Goal: Task Accomplishment & Management: Use online tool/utility

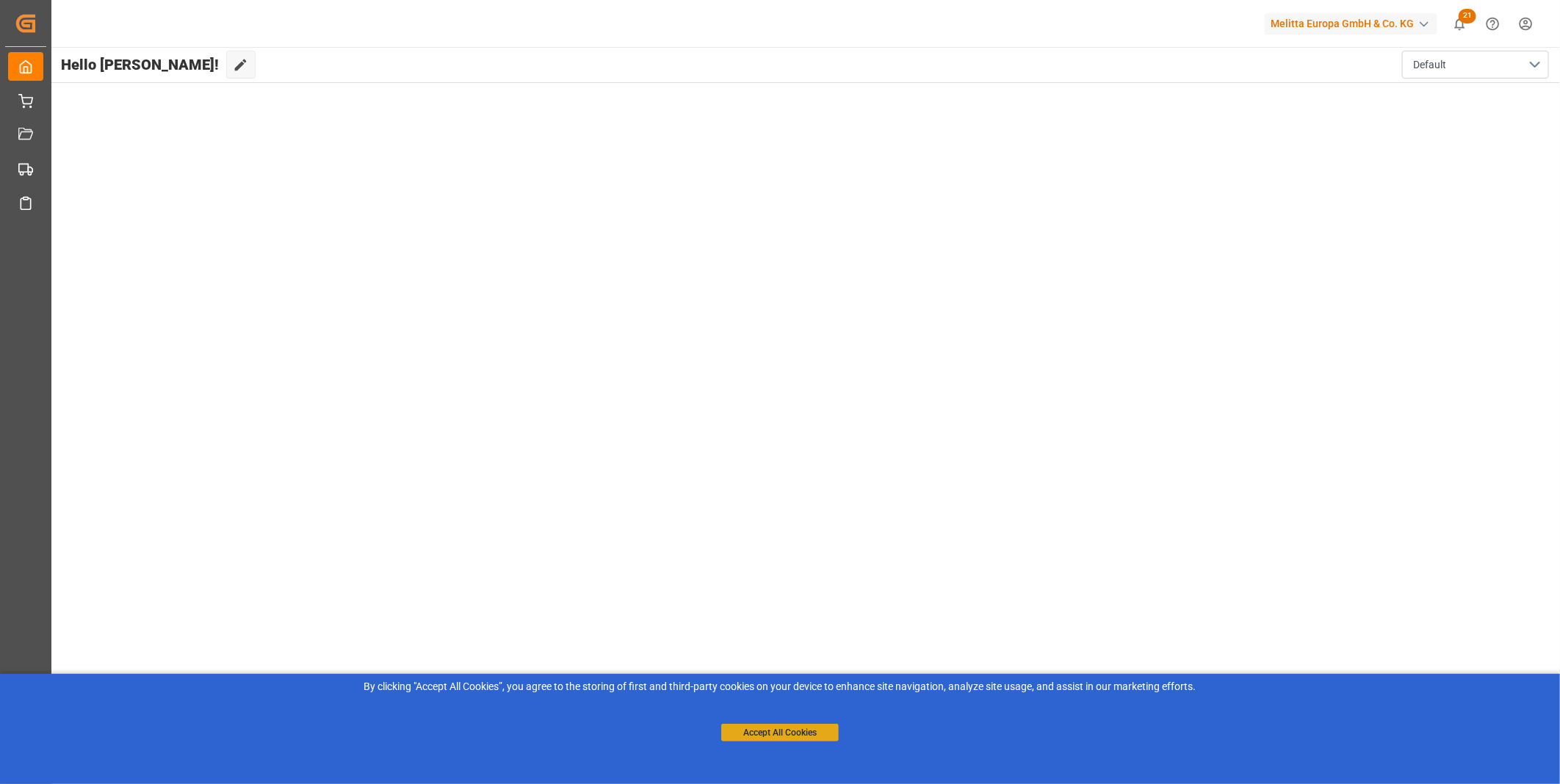
click at [759, 731] on button "Accept All Cookies" at bounding box center [780, 732] width 117 height 18
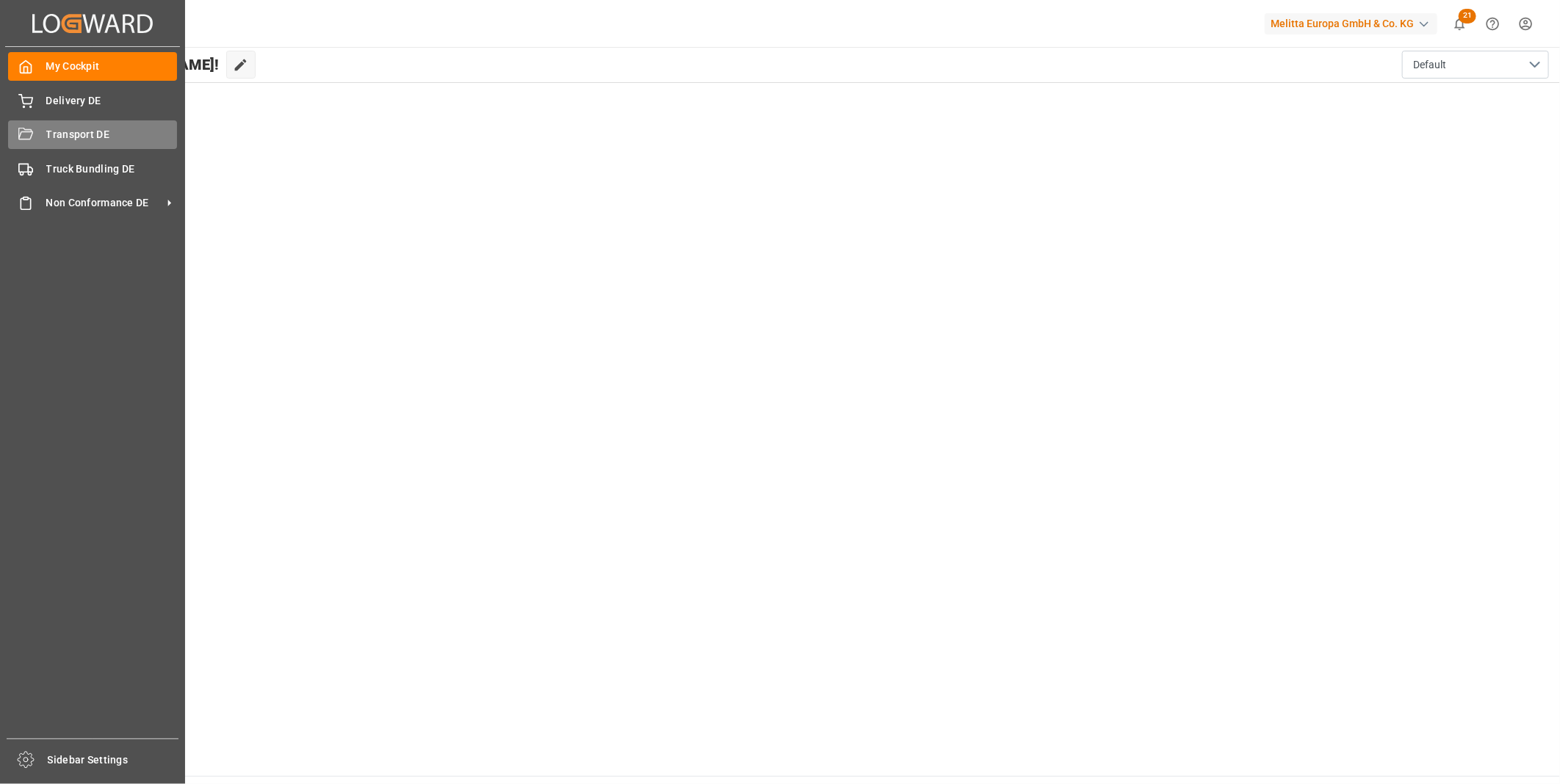
click at [44, 133] on div "Transport DE Transport DE" at bounding box center [92, 134] width 169 height 29
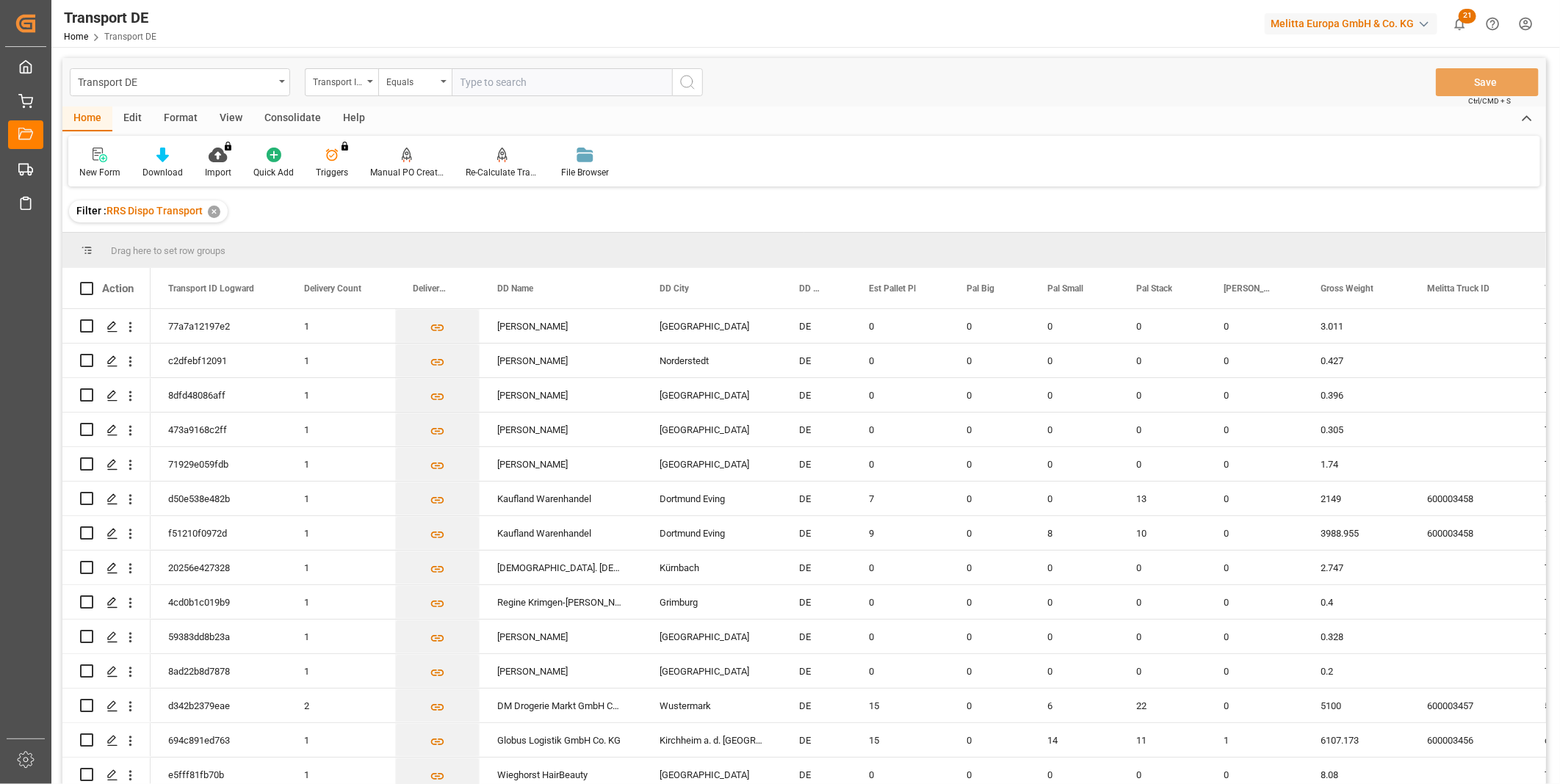
click at [292, 118] on div "Consolidate" at bounding box center [292, 118] width 78 height 25
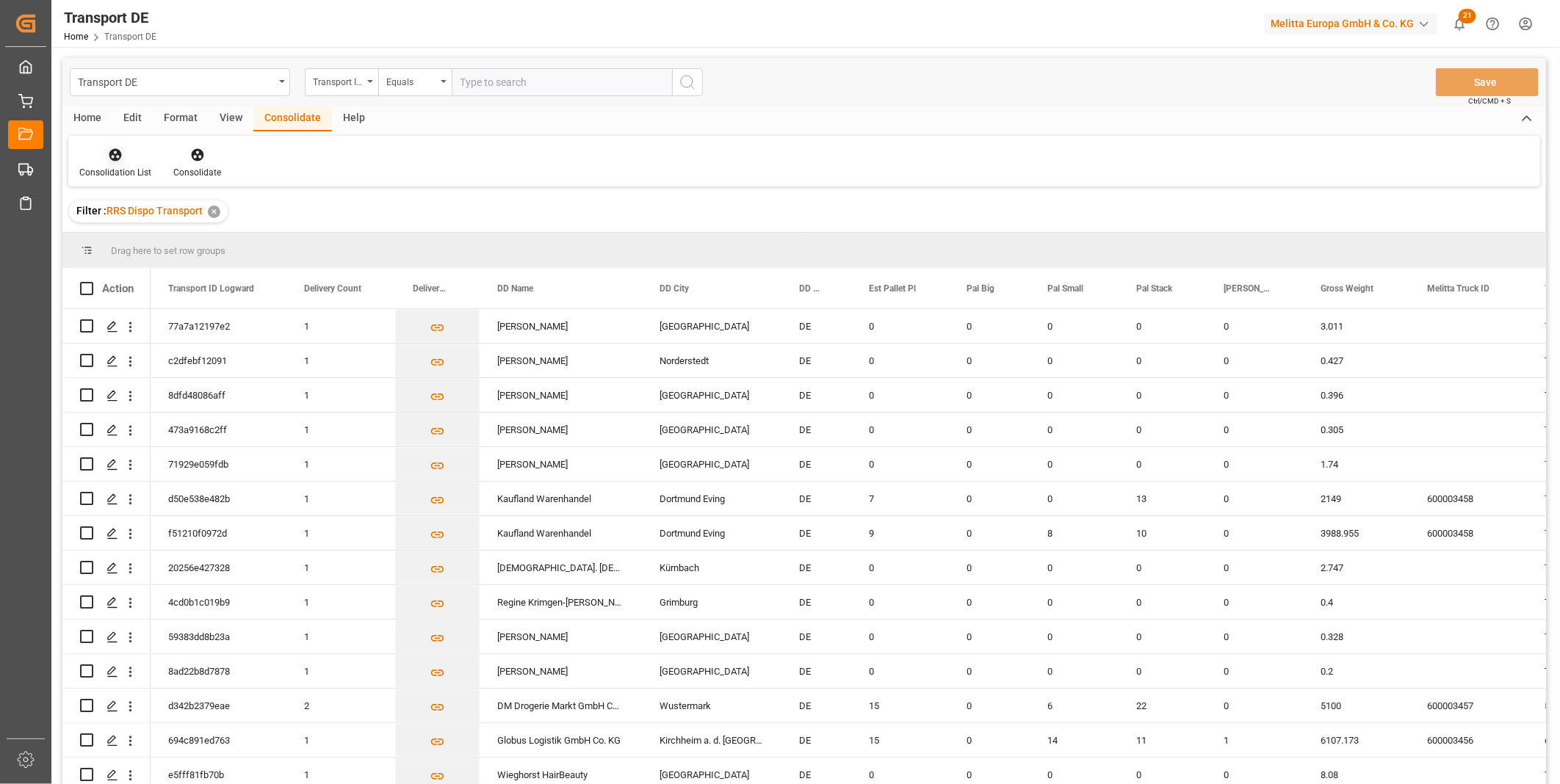
click at [83, 162] on div "Consolidation List" at bounding box center [115, 163] width 94 height 33
click at [199, 268] on div "Truck Bundling RRS Dispo Export" at bounding box center [168, 268] width 153 height 16
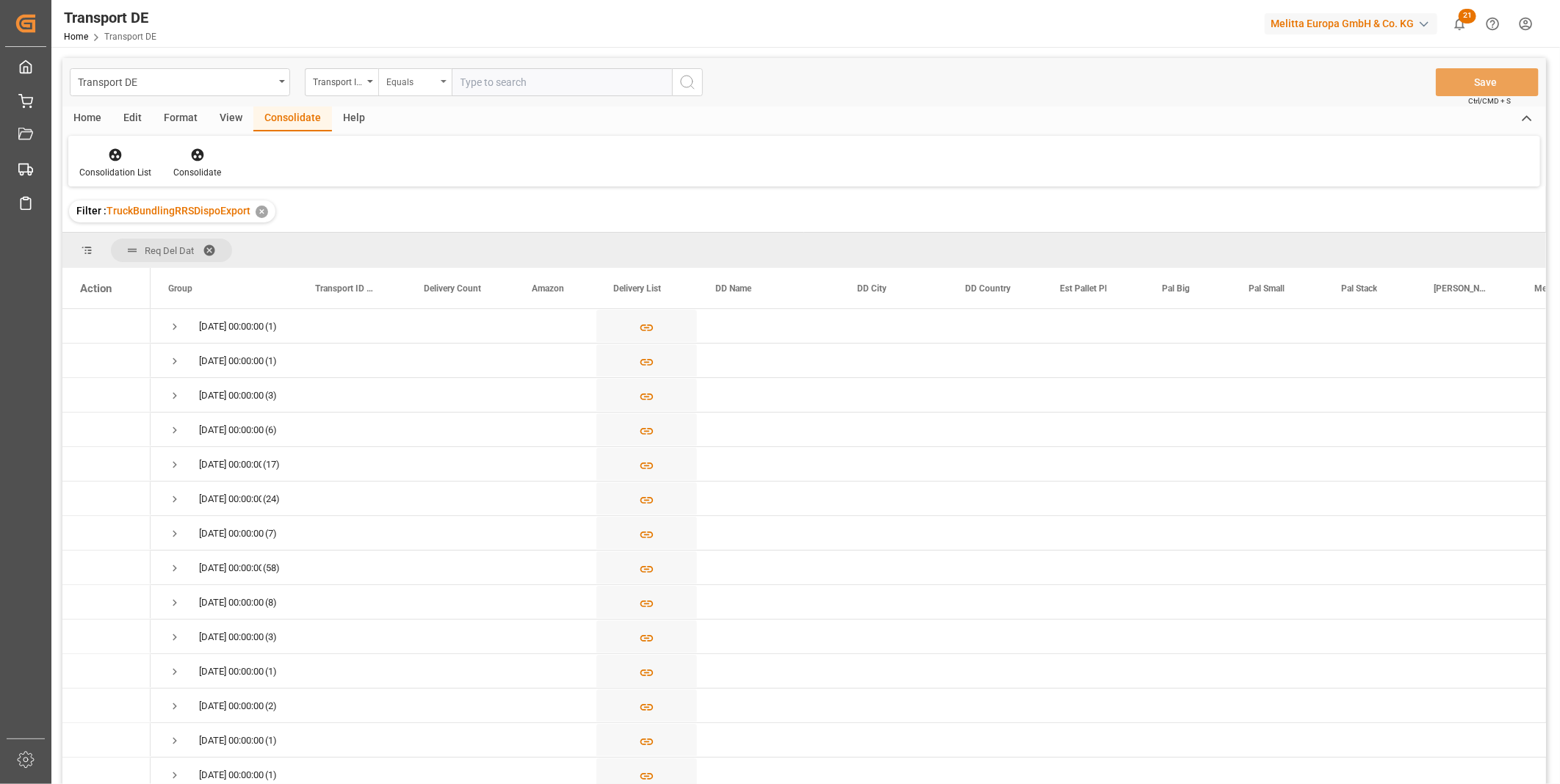
click at [417, 84] on div "Equals" at bounding box center [411, 79] width 50 height 17
click at [382, 247] on div "Starts with" at bounding box center [489, 242] width 218 height 31
type input "p"
click at [340, 74] on div "Transport ID Logward" at bounding box center [338, 79] width 50 height 17
type input "Route"
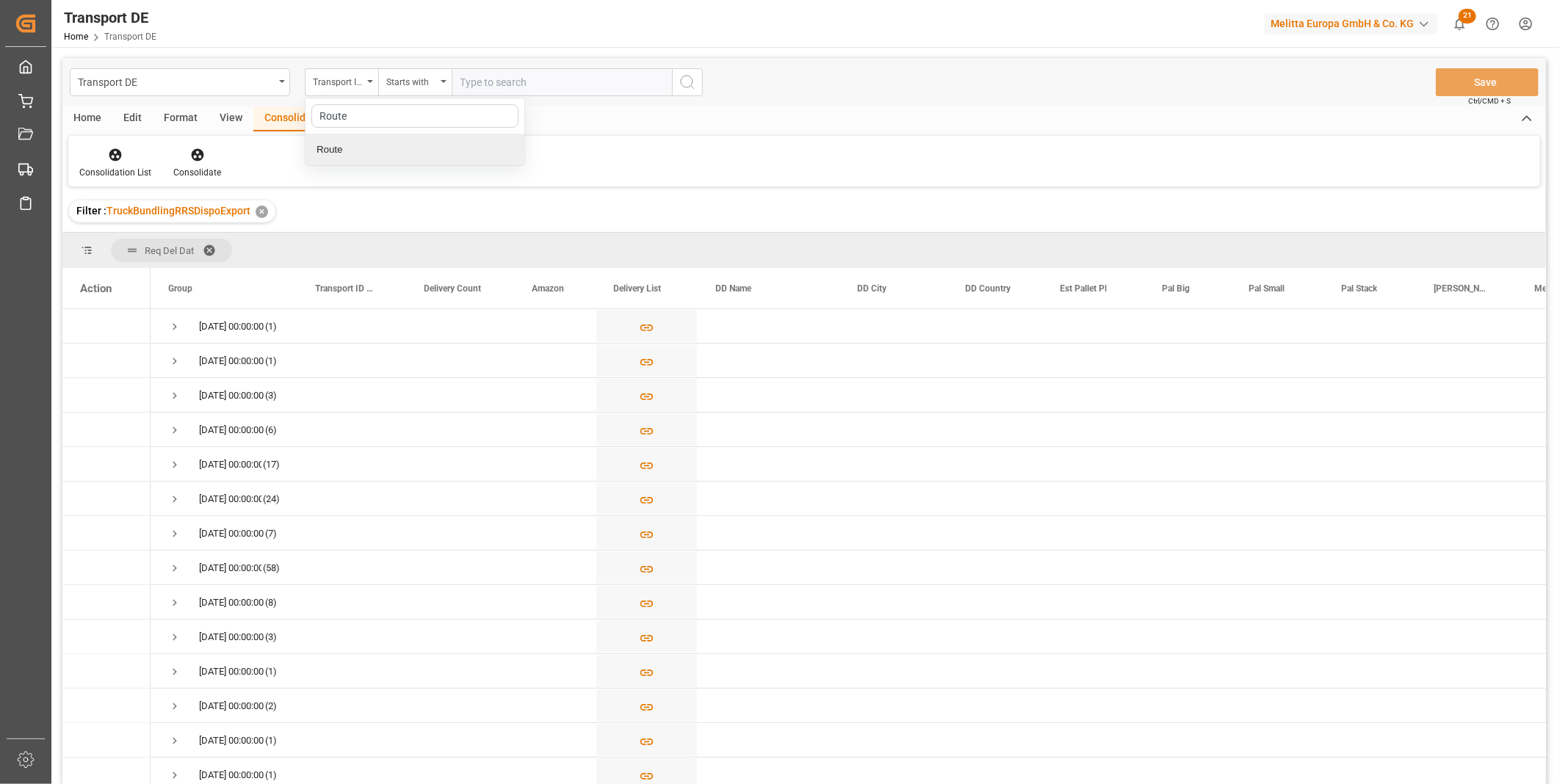
click at [318, 156] on div "Route" at bounding box center [415, 149] width 218 height 31
click at [439, 80] on div "Equals" at bounding box center [415, 82] width 73 height 28
click at [432, 242] on div "Starts with" at bounding box center [489, 242] width 218 height 31
type input "CZ"
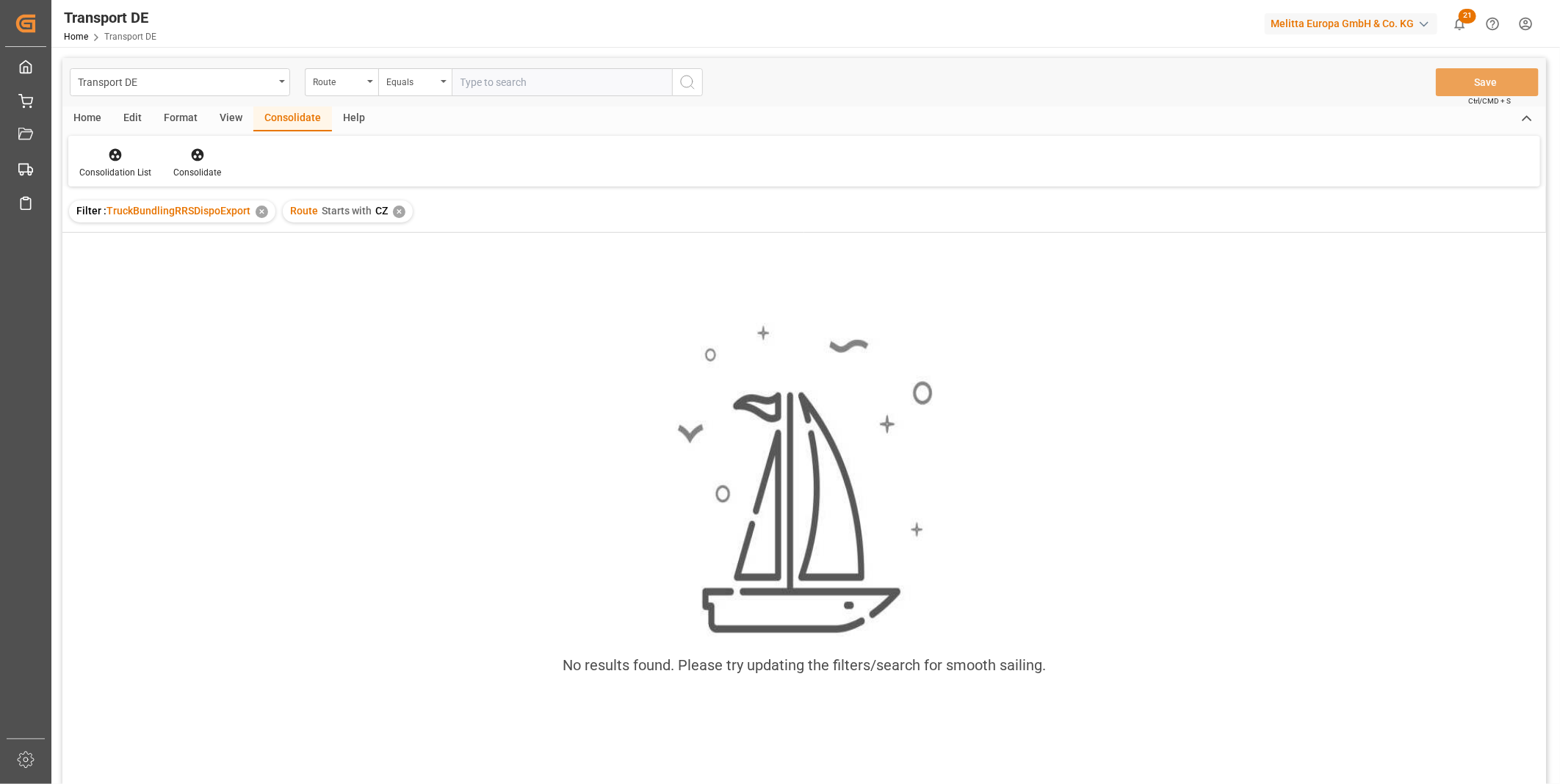
click at [399, 216] on div "Route Starts with CZ ✕" at bounding box center [348, 211] width 130 height 22
click at [399, 214] on div "✕" at bounding box center [399, 211] width 13 height 13
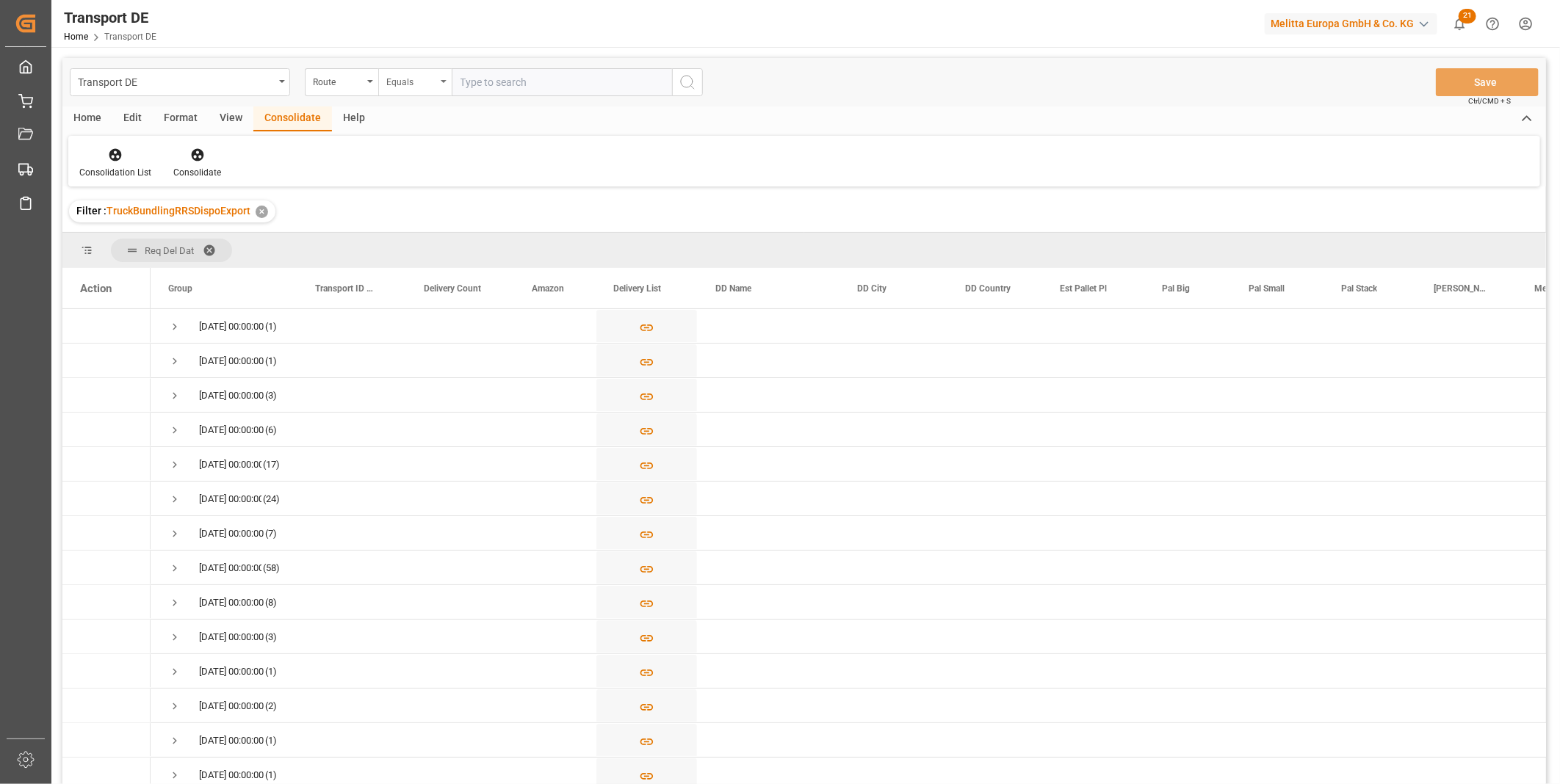
click at [417, 94] on div "Equals" at bounding box center [415, 82] width 73 height 28
click at [402, 235] on div "Starts with" at bounding box center [489, 242] width 218 height 31
type input "PL"
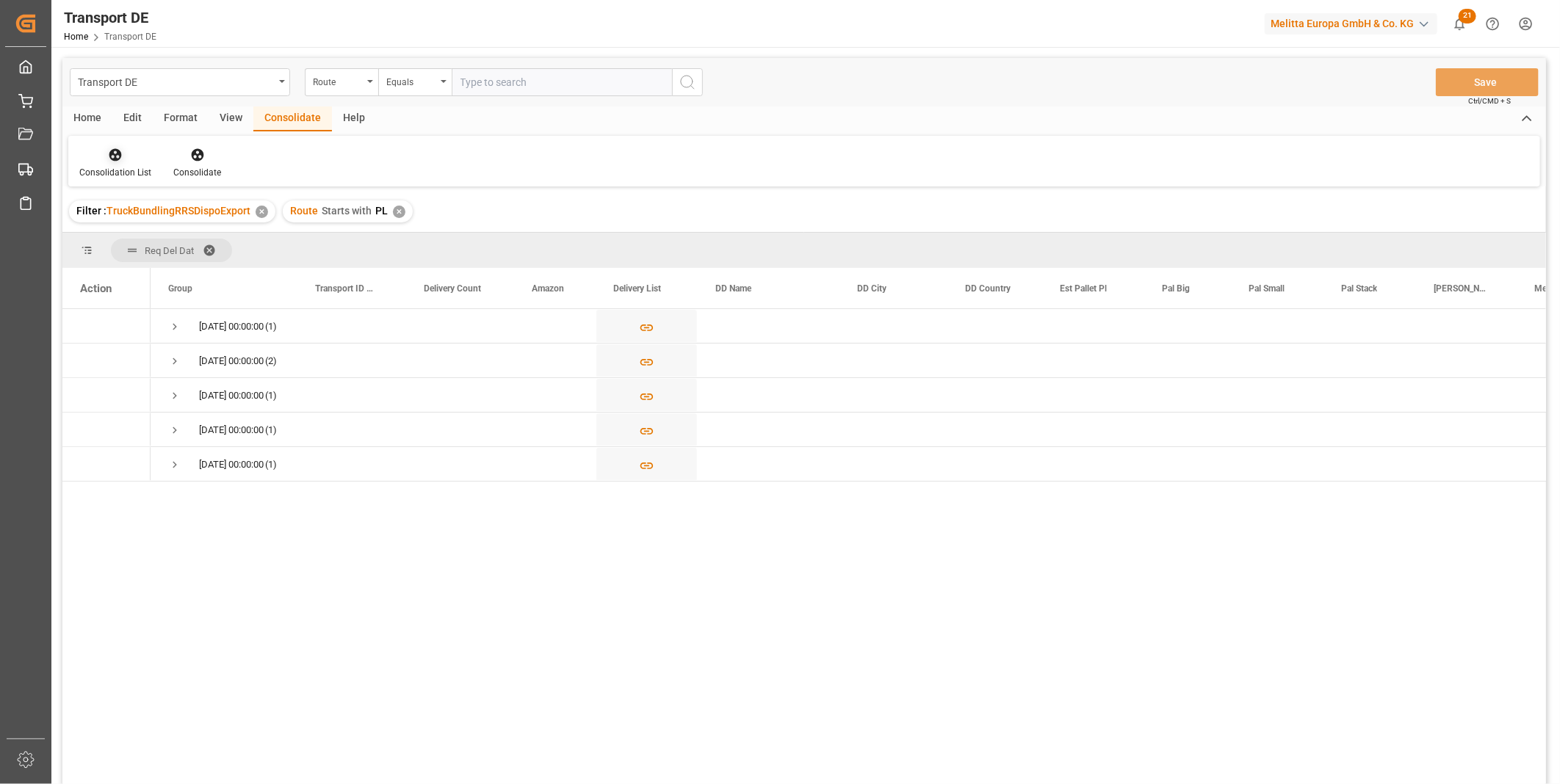
click at [88, 149] on div at bounding box center [115, 155] width 71 height 16
click at [173, 272] on div "Transport DE Route Equals Save Ctrl/CMD + S Home Edit Format View Consolidate H…" at bounding box center [804, 440] width 1484 height 765
click at [174, 317] on span "Press SPACE to select this row." at bounding box center [174, 327] width 13 height 34
click at [396, 206] on div "✕" at bounding box center [399, 211] width 13 height 13
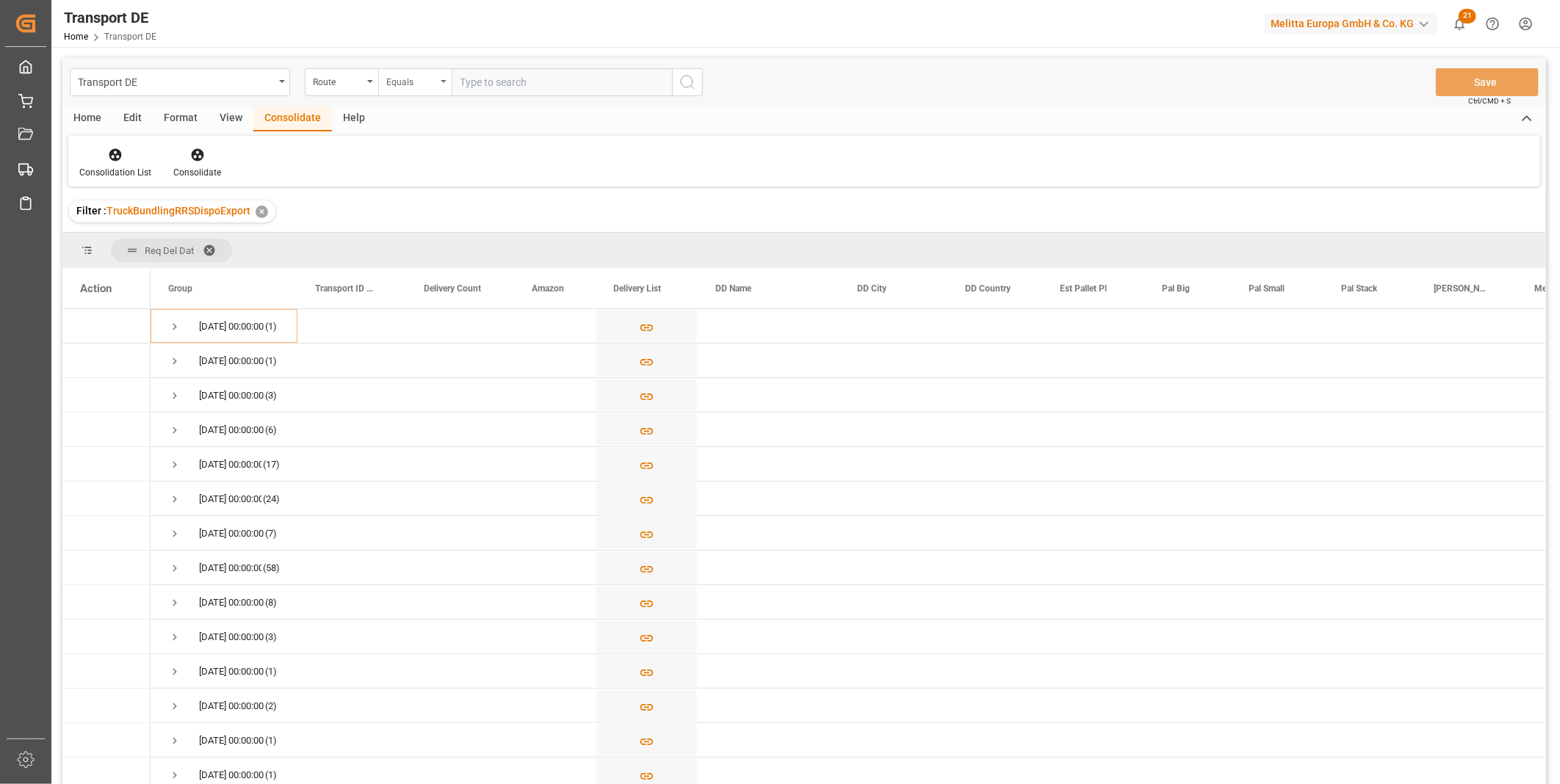
click at [406, 86] on div "Equals" at bounding box center [411, 79] width 50 height 17
click at [423, 235] on div "Starts with" at bounding box center [489, 242] width 218 height 31
click at [332, 63] on div "Transport DE Route Starts with Save Ctrl/CMD + S" at bounding box center [804, 81] width 1484 height 49
click at [334, 78] on div "Route" at bounding box center [338, 79] width 50 height 17
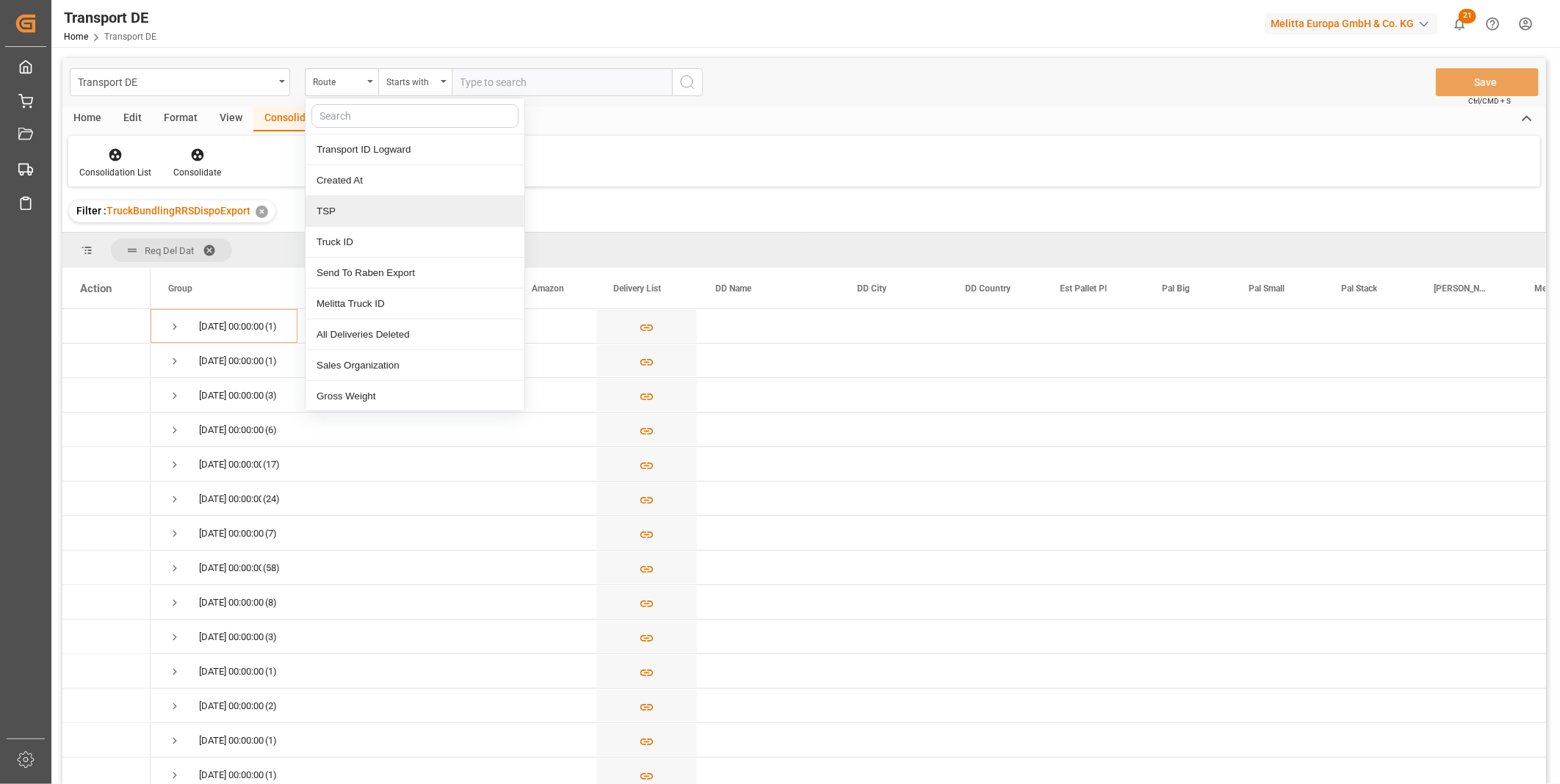
click at [359, 213] on div "TSP" at bounding box center [415, 210] width 218 height 31
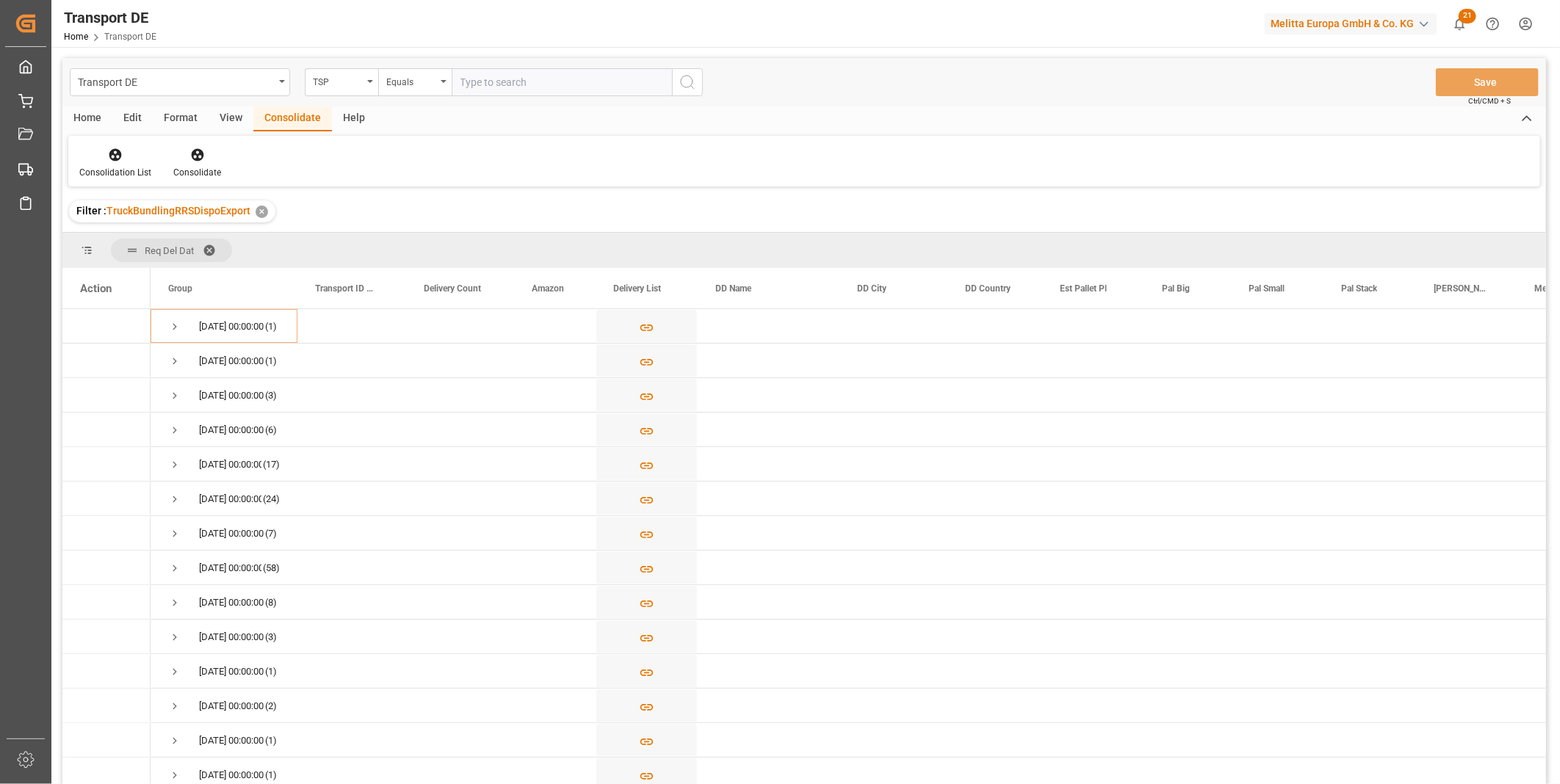
click at [511, 74] on input "text" at bounding box center [562, 82] width 220 height 28
type input "DACHSER COF FOODSERVICE"
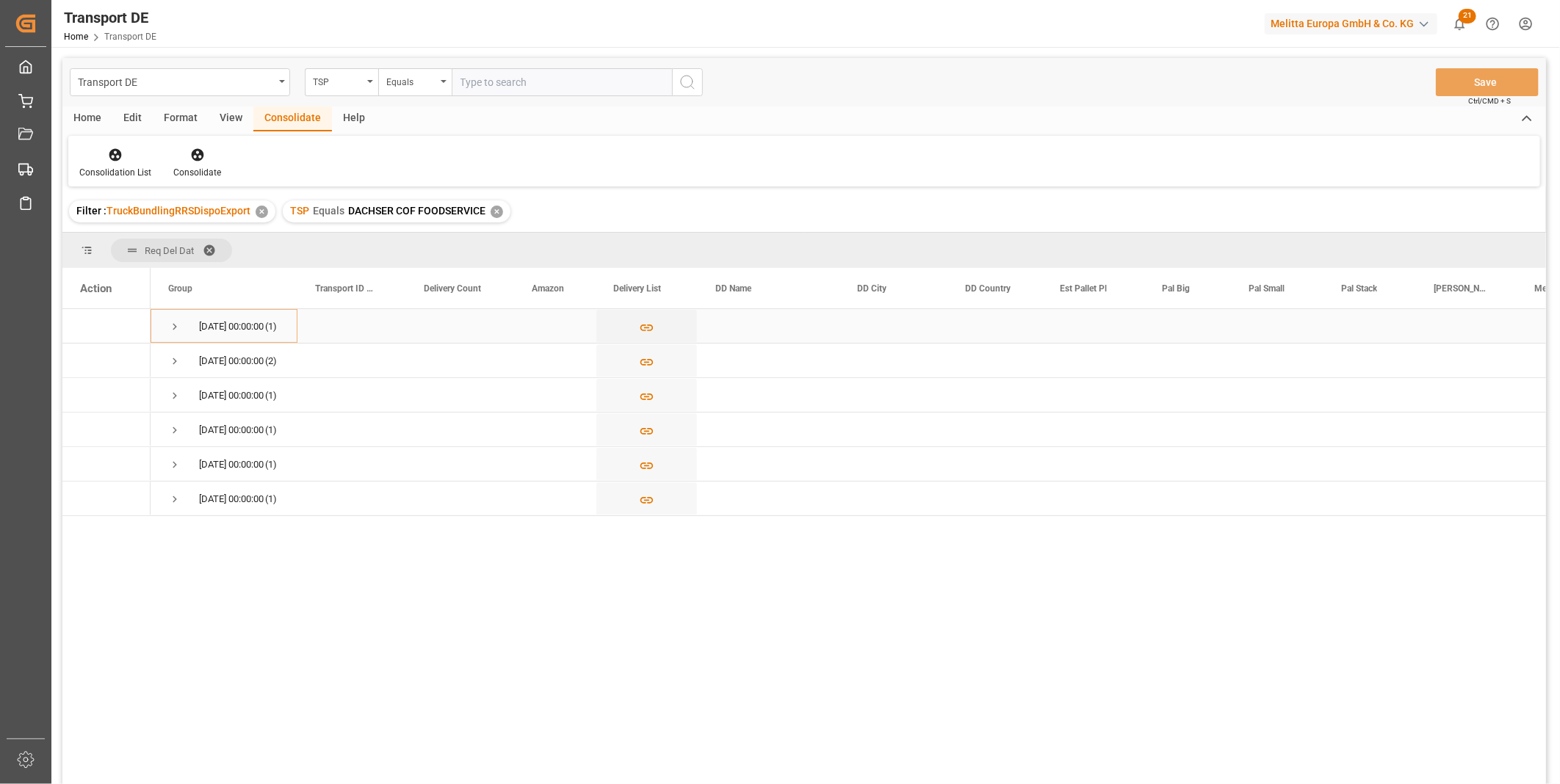
click at [174, 330] on span "Press SPACE to select this row." at bounding box center [174, 326] width 13 height 13
click at [88, 360] on input "Press Space to toggle row selection (unchecked)" at bounding box center [86, 359] width 13 height 13
checkbox input "true"
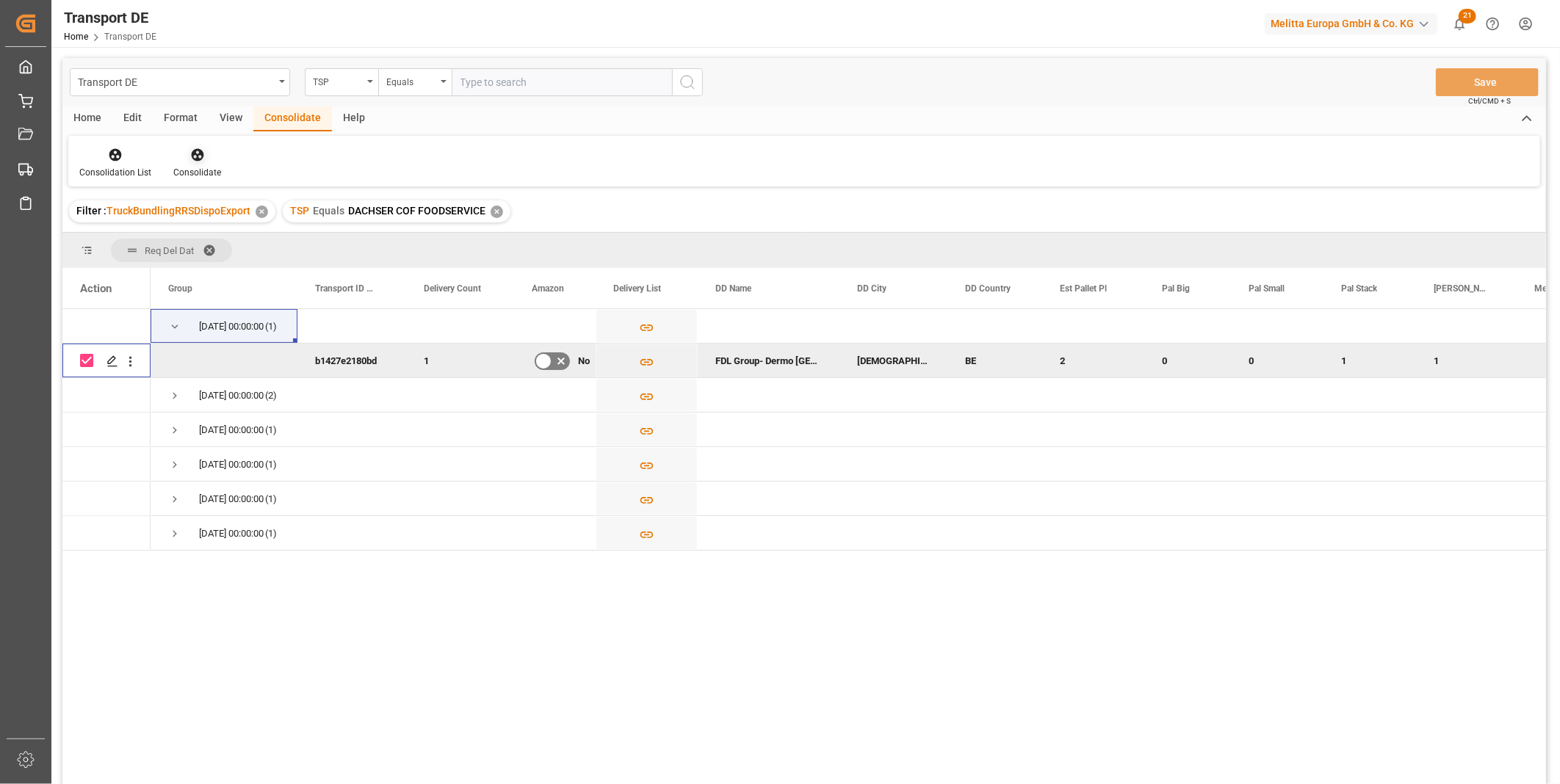
click at [174, 160] on div at bounding box center [198, 155] width 48 height 16
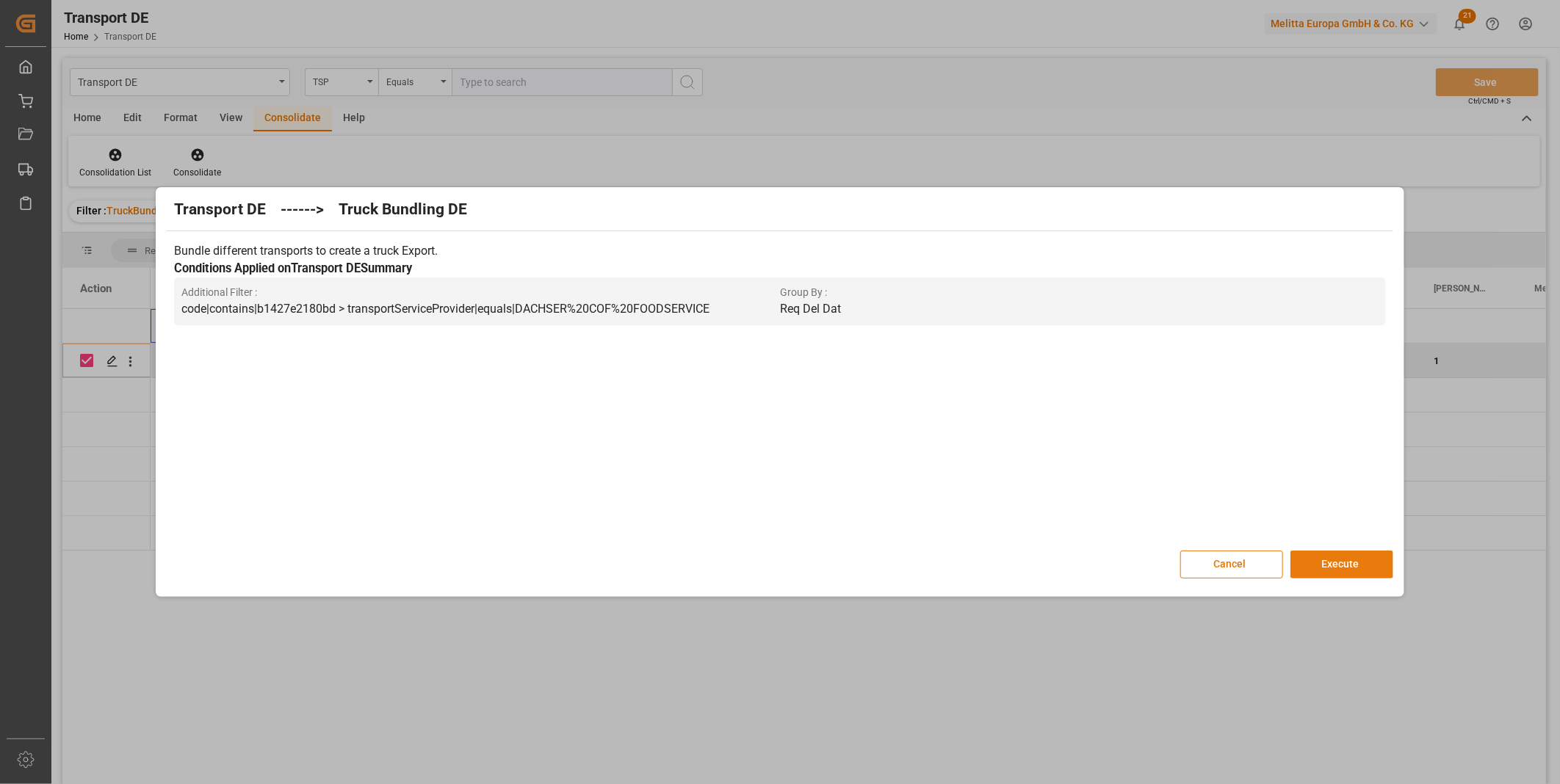
click at [1363, 568] on button "Execute" at bounding box center [1342, 565] width 103 height 28
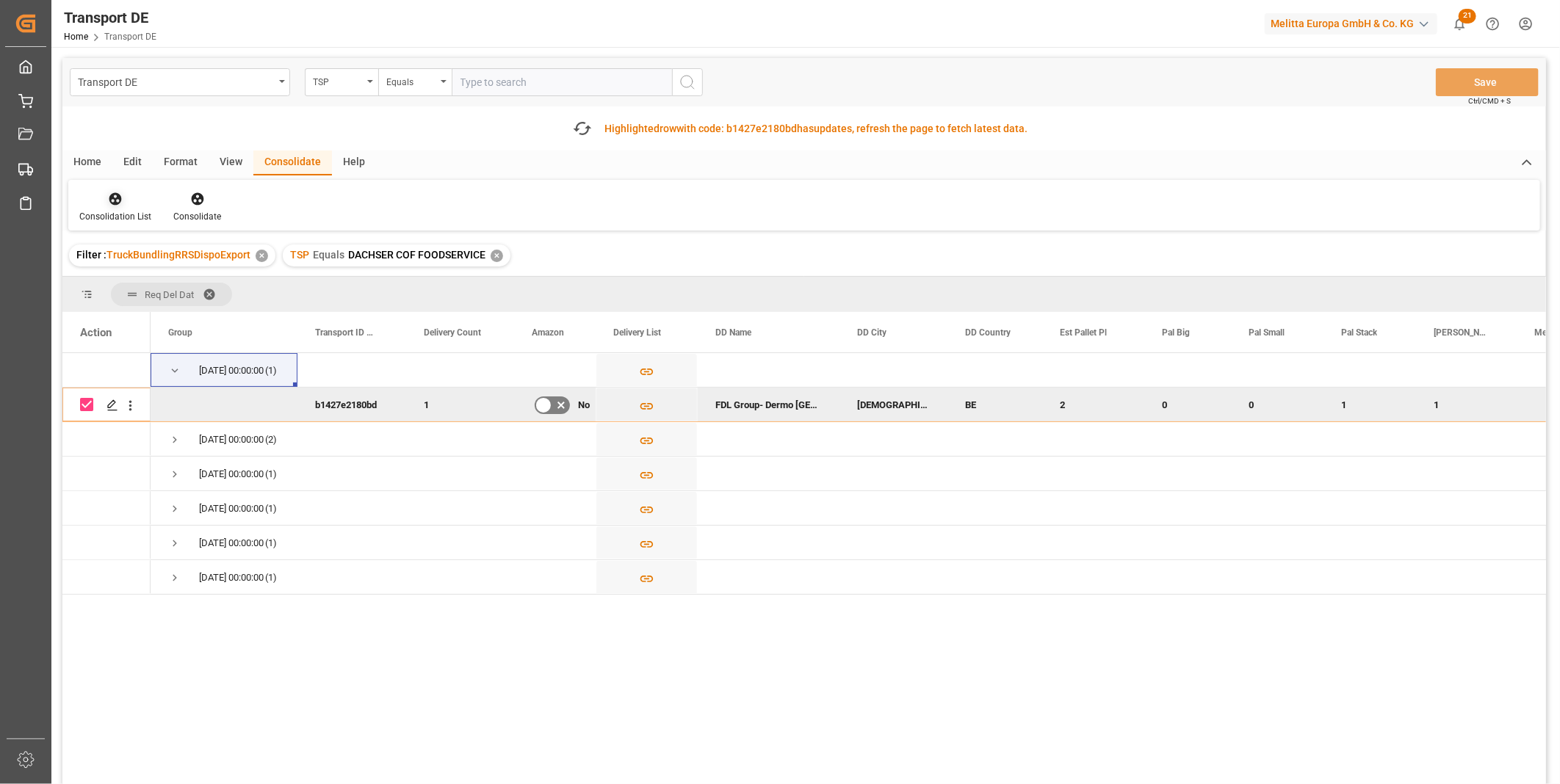
click at [118, 210] on div "Consolidation List" at bounding box center [115, 216] width 71 height 13
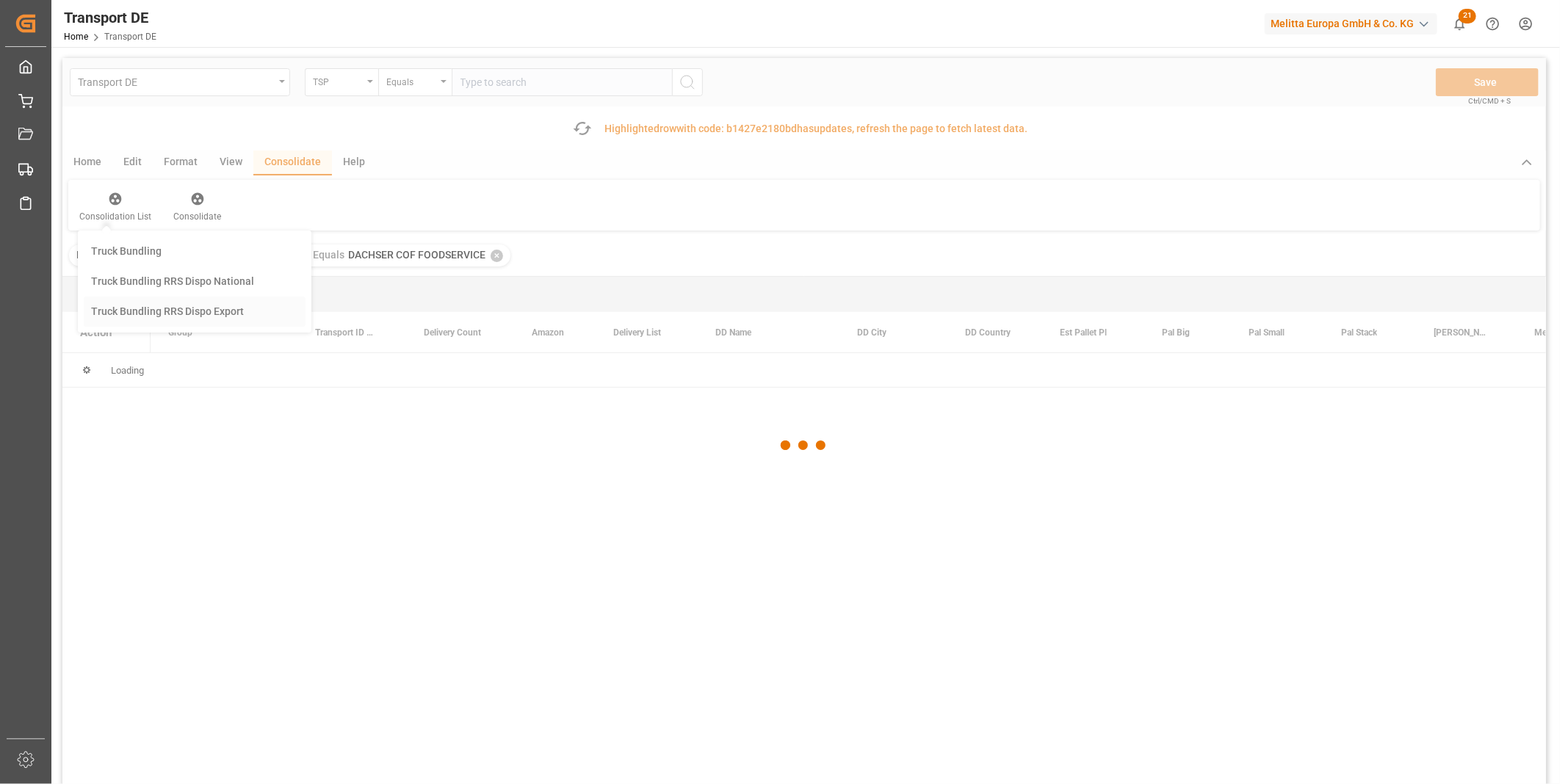
click at [193, 306] on div "Transport DE TSP Equals Save Ctrl/CMD + S Fetch latest updates Highlighted row …" at bounding box center [804, 461] width 1484 height 809
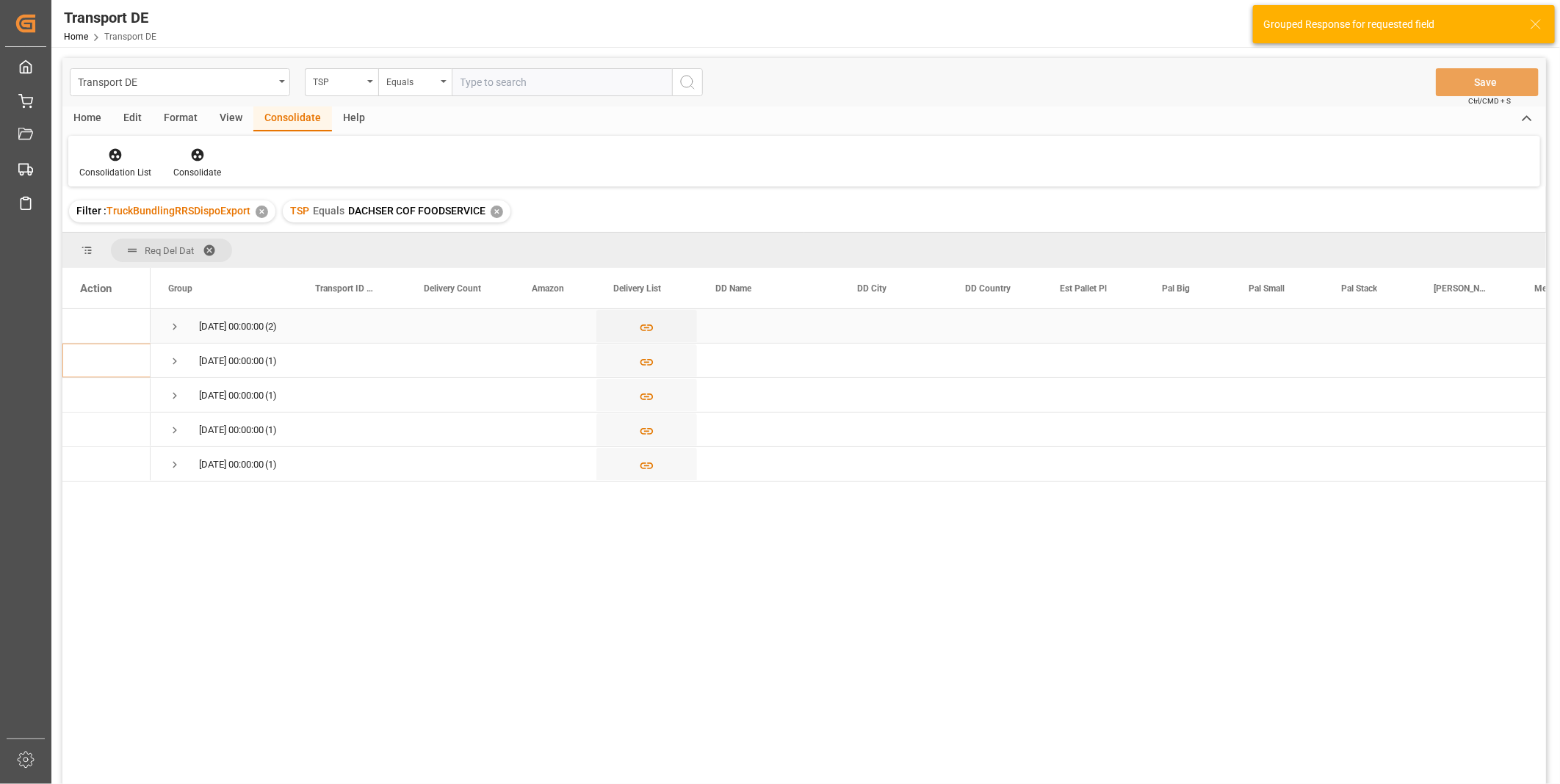
click at [176, 320] on span "Press SPACE to select this row." at bounding box center [174, 326] width 13 height 13
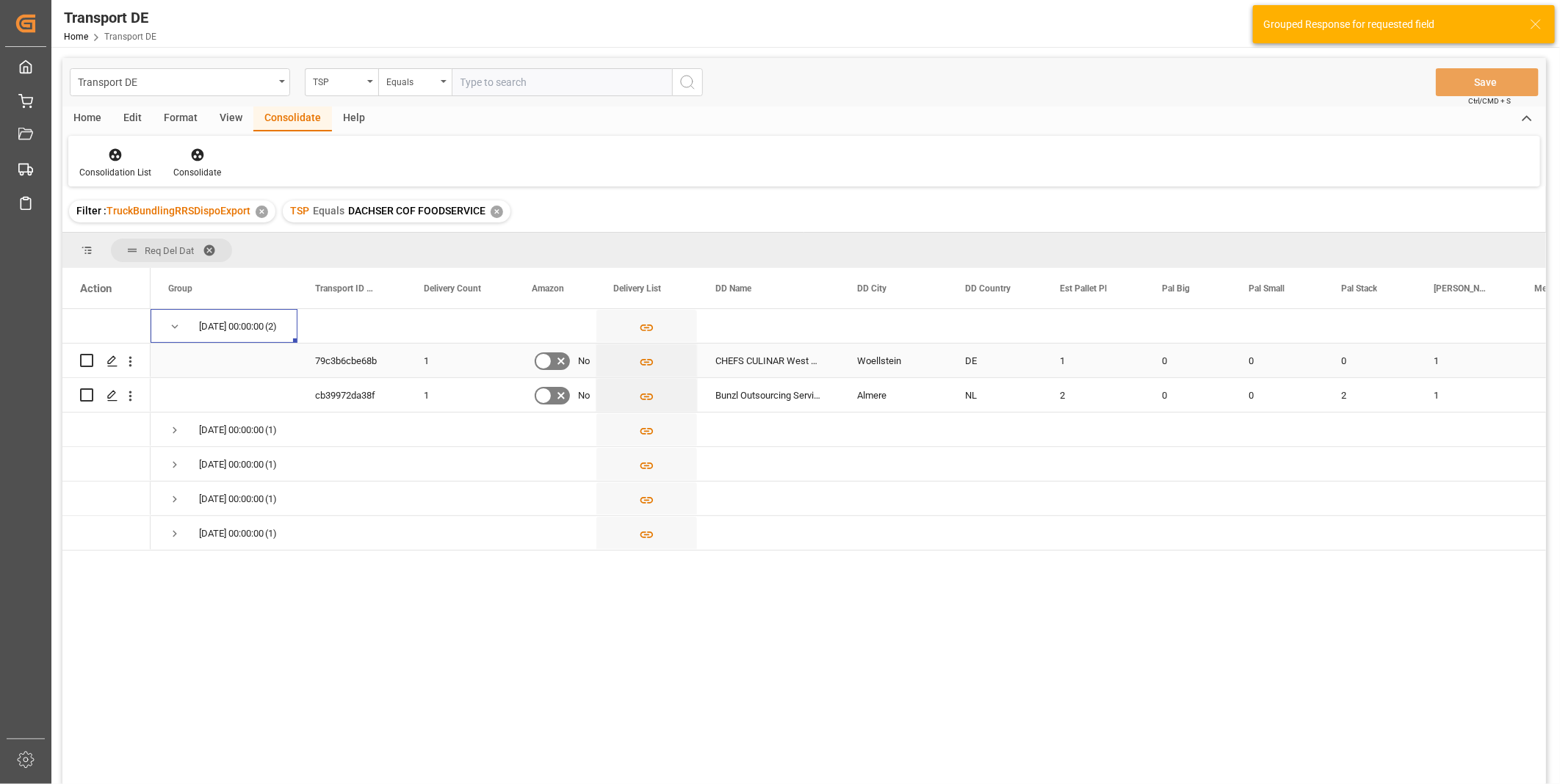
drag, startPoint x: 83, startPoint y: 359, endPoint x: 114, endPoint y: 331, distance: 41.8
click at [81, 358] on input "Press Space to toggle row selection (unchecked)" at bounding box center [86, 359] width 13 height 13
checkbox input "true"
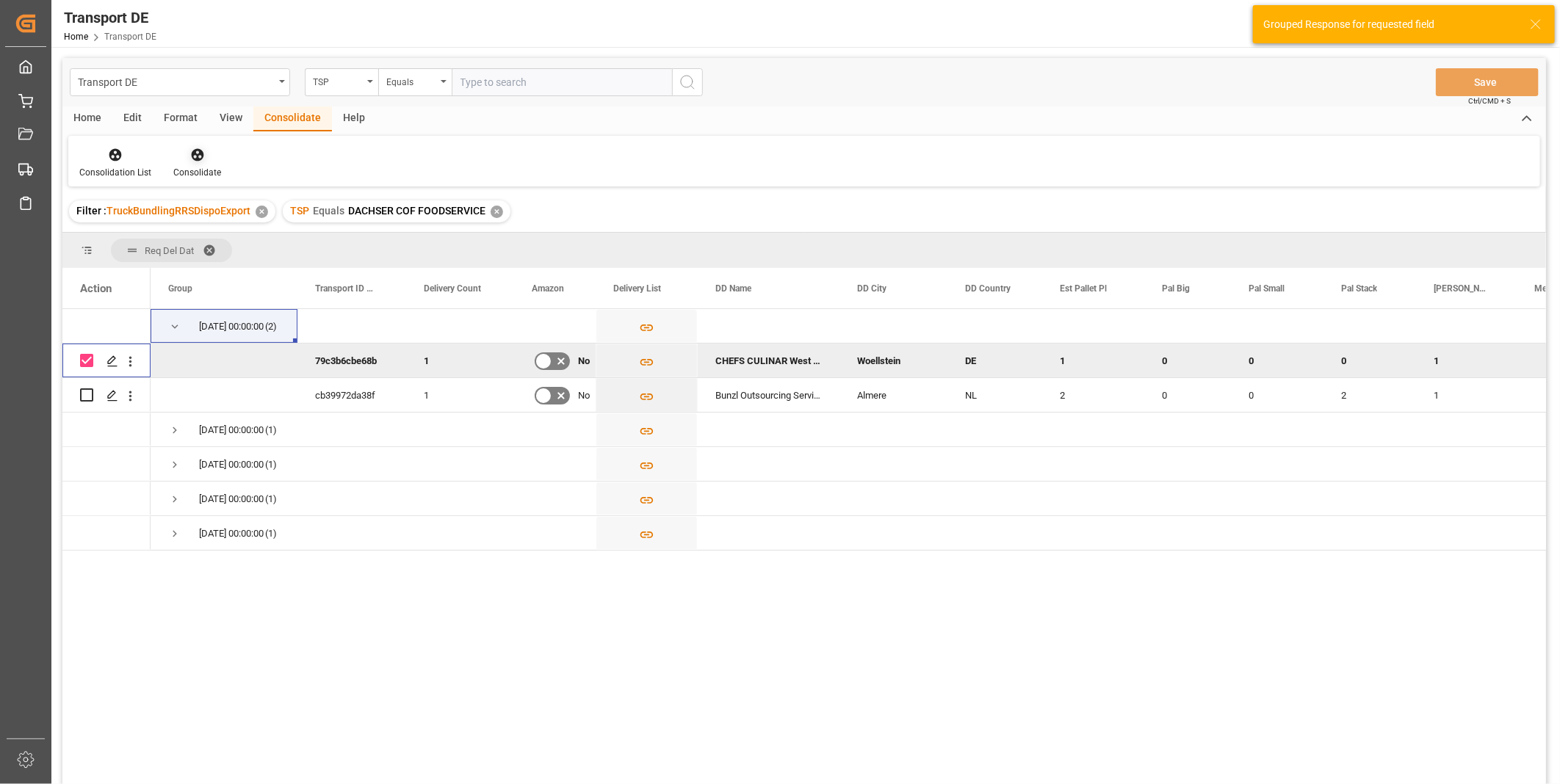
click at [178, 162] on div "Consolidate" at bounding box center [197, 163] width 70 height 33
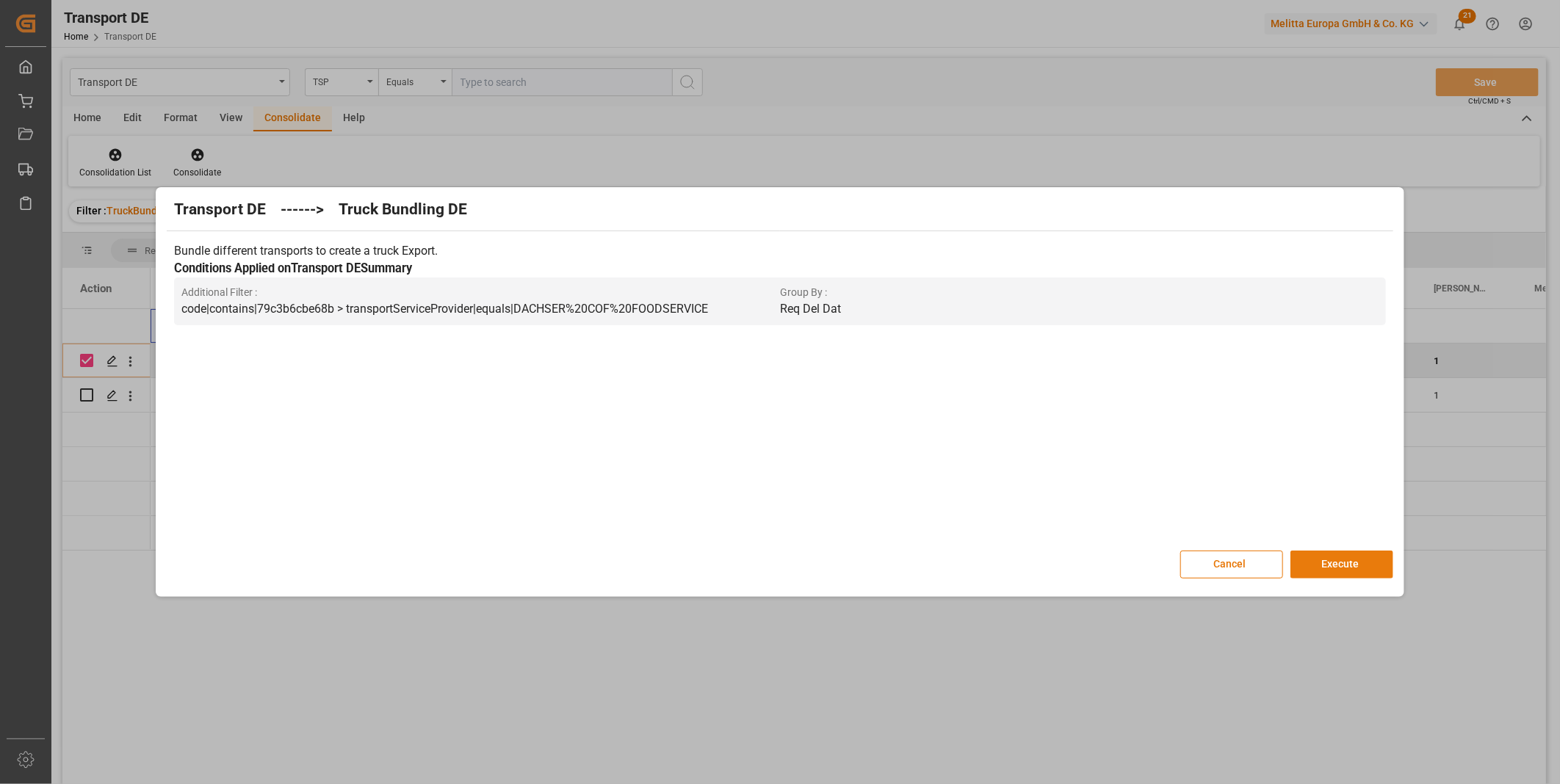
click at [1337, 562] on button "Execute" at bounding box center [1342, 565] width 103 height 28
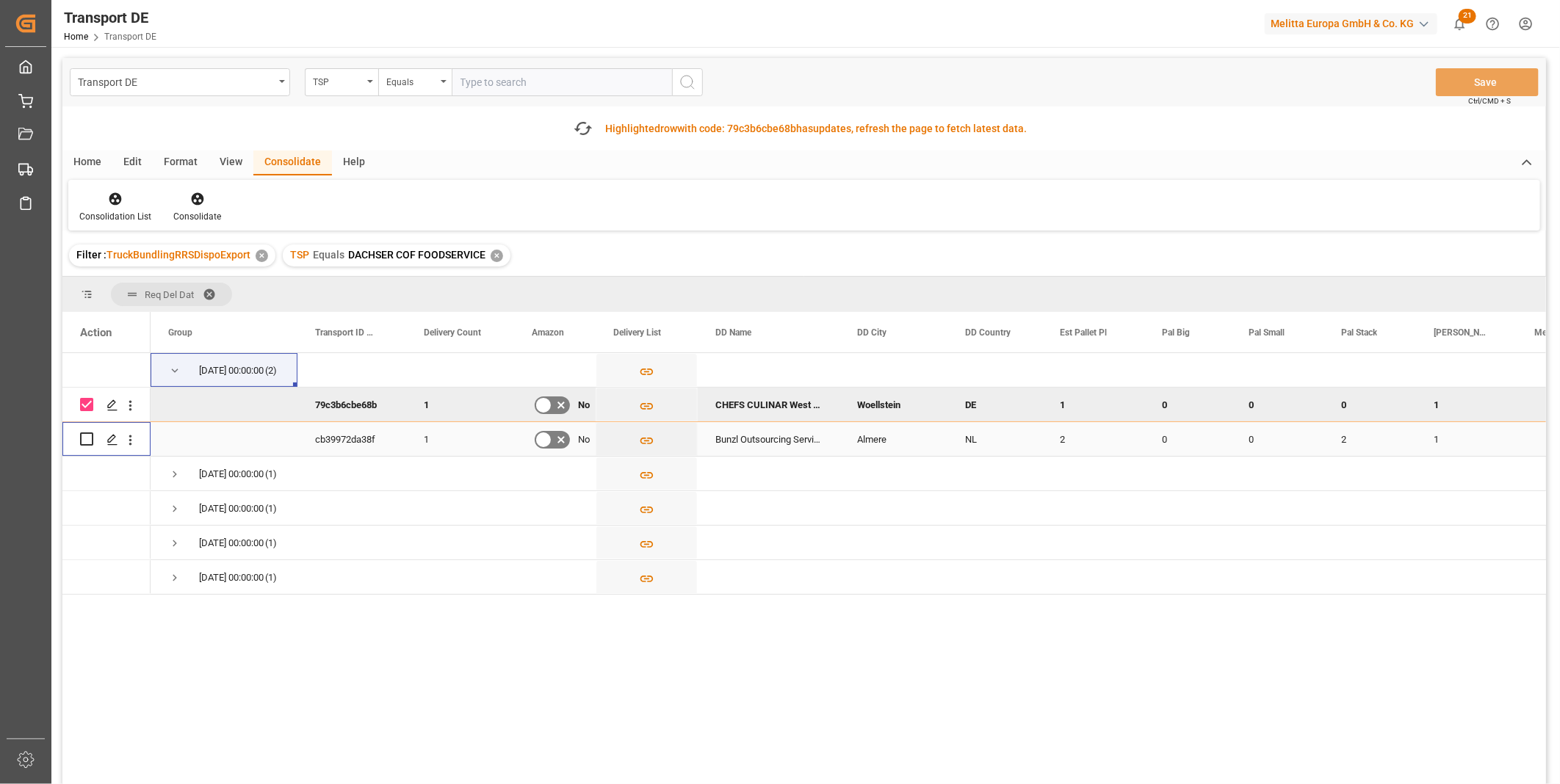
click at [86, 434] on input "Press Space to toggle row selection (unchecked)" at bounding box center [86, 439] width 13 height 13
checkbox input "true"
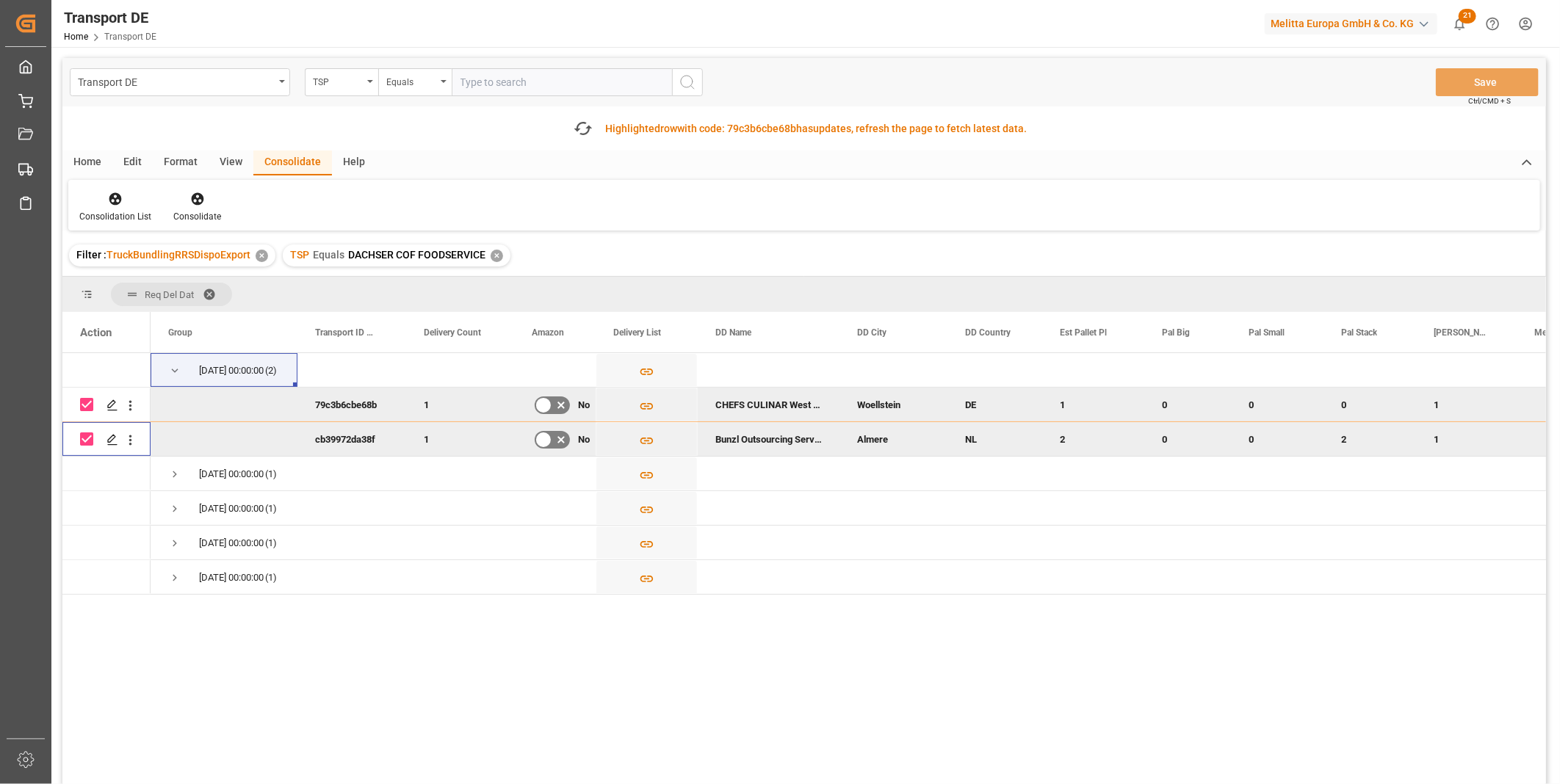
click at [90, 406] on input "Press Space to toggle row selection (checked)" at bounding box center [86, 404] width 13 height 13
checkbox input "false"
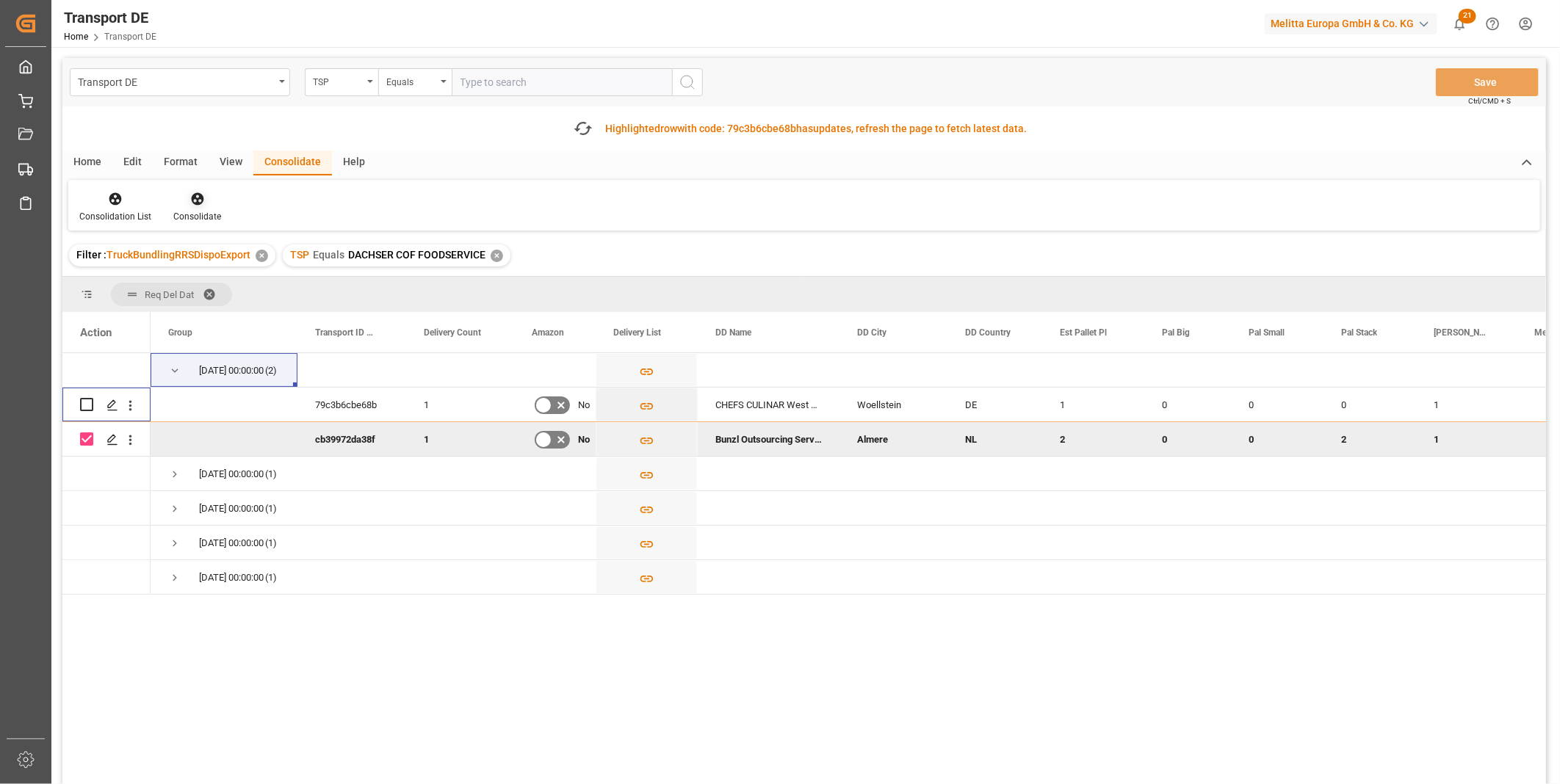
click at [189, 207] on div "Consolidate" at bounding box center [197, 206] width 70 height 33
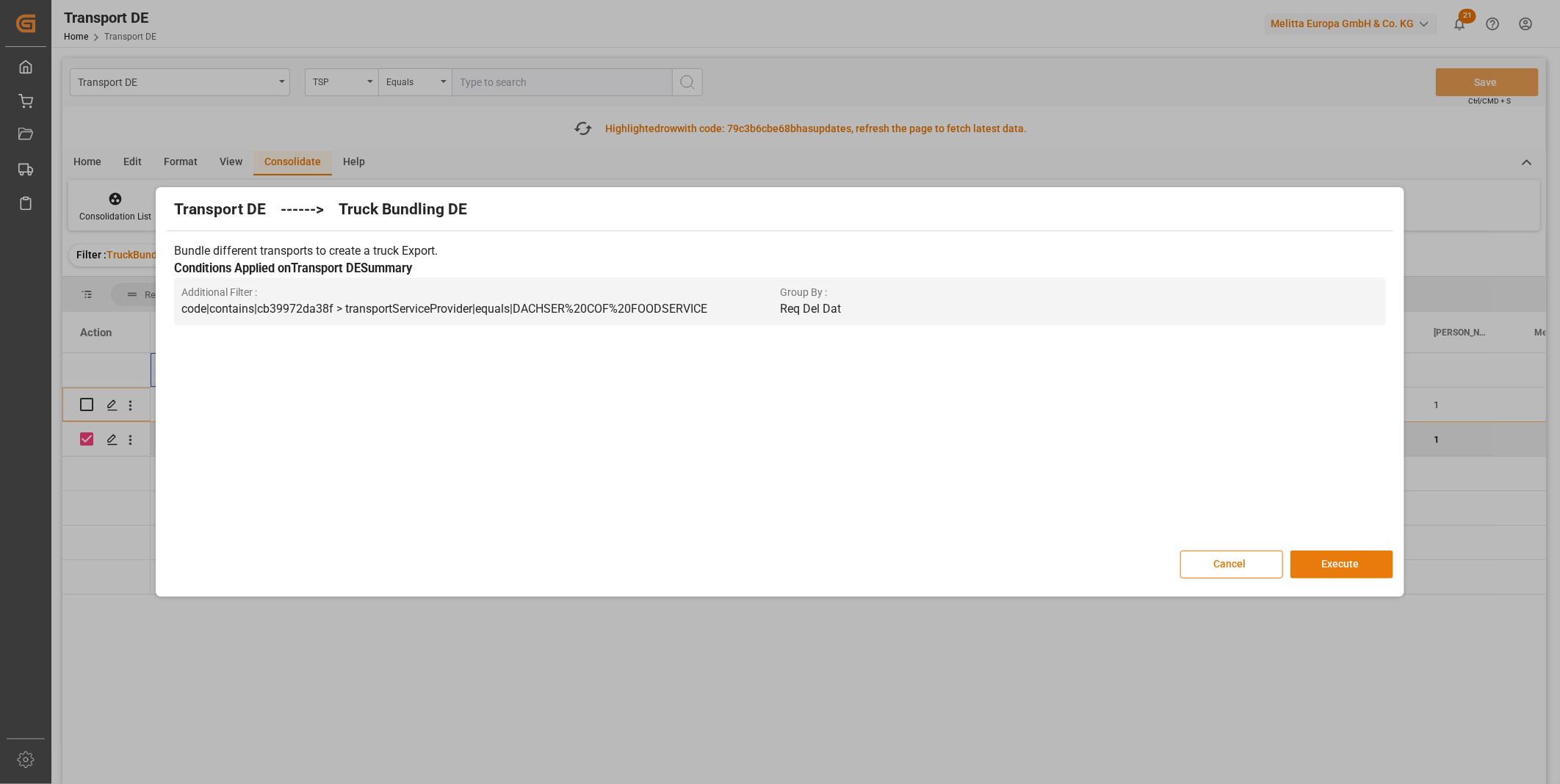
click at [1334, 563] on button "Execute" at bounding box center [1342, 565] width 103 height 28
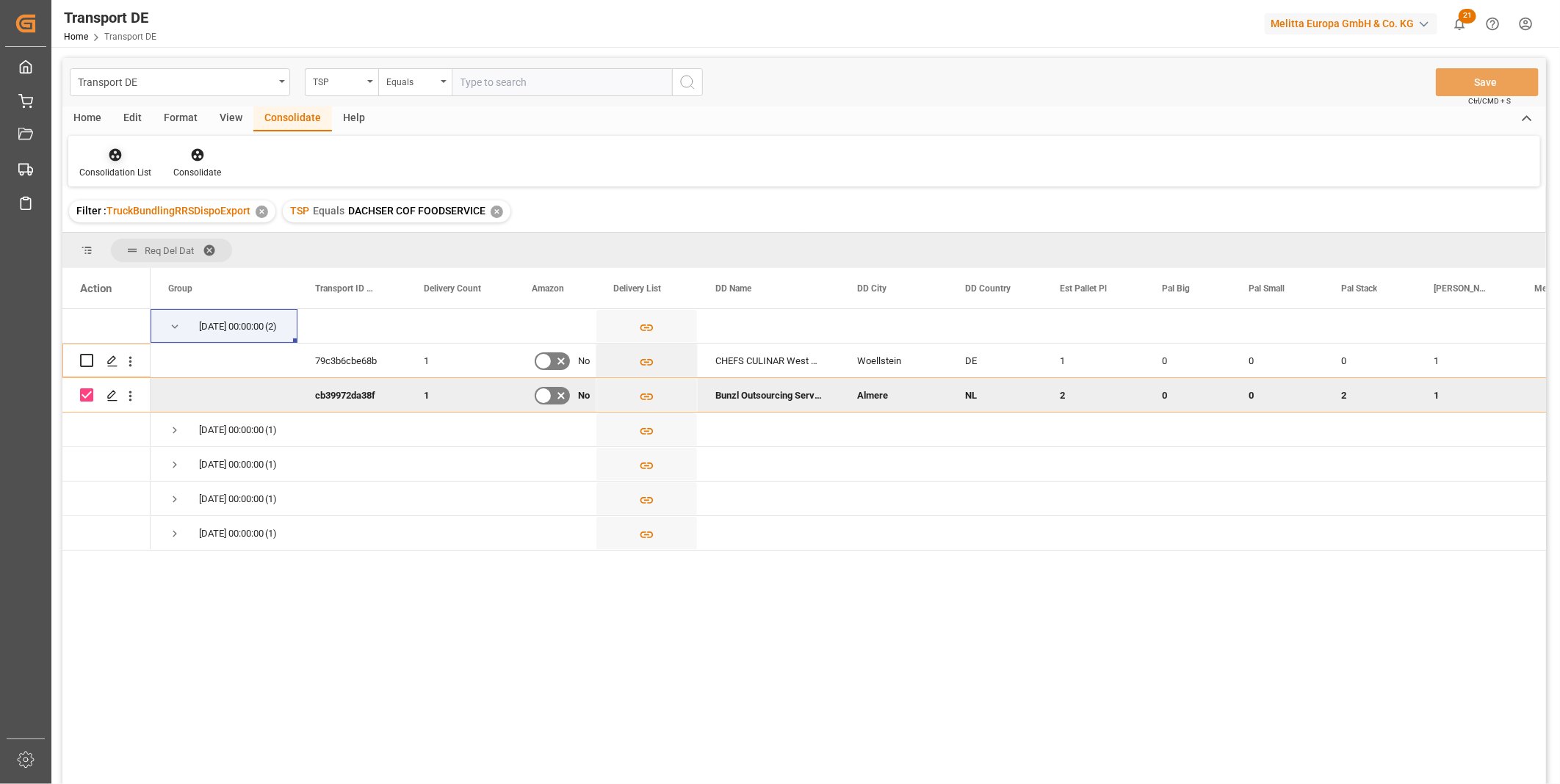
click at [108, 159] on icon at bounding box center [115, 155] width 15 height 15
click at [181, 275] on div "Transport DE TSP Equals Save Ctrl/CMD + S Home Edit Format View Consolidate Hel…" at bounding box center [804, 440] width 1484 height 765
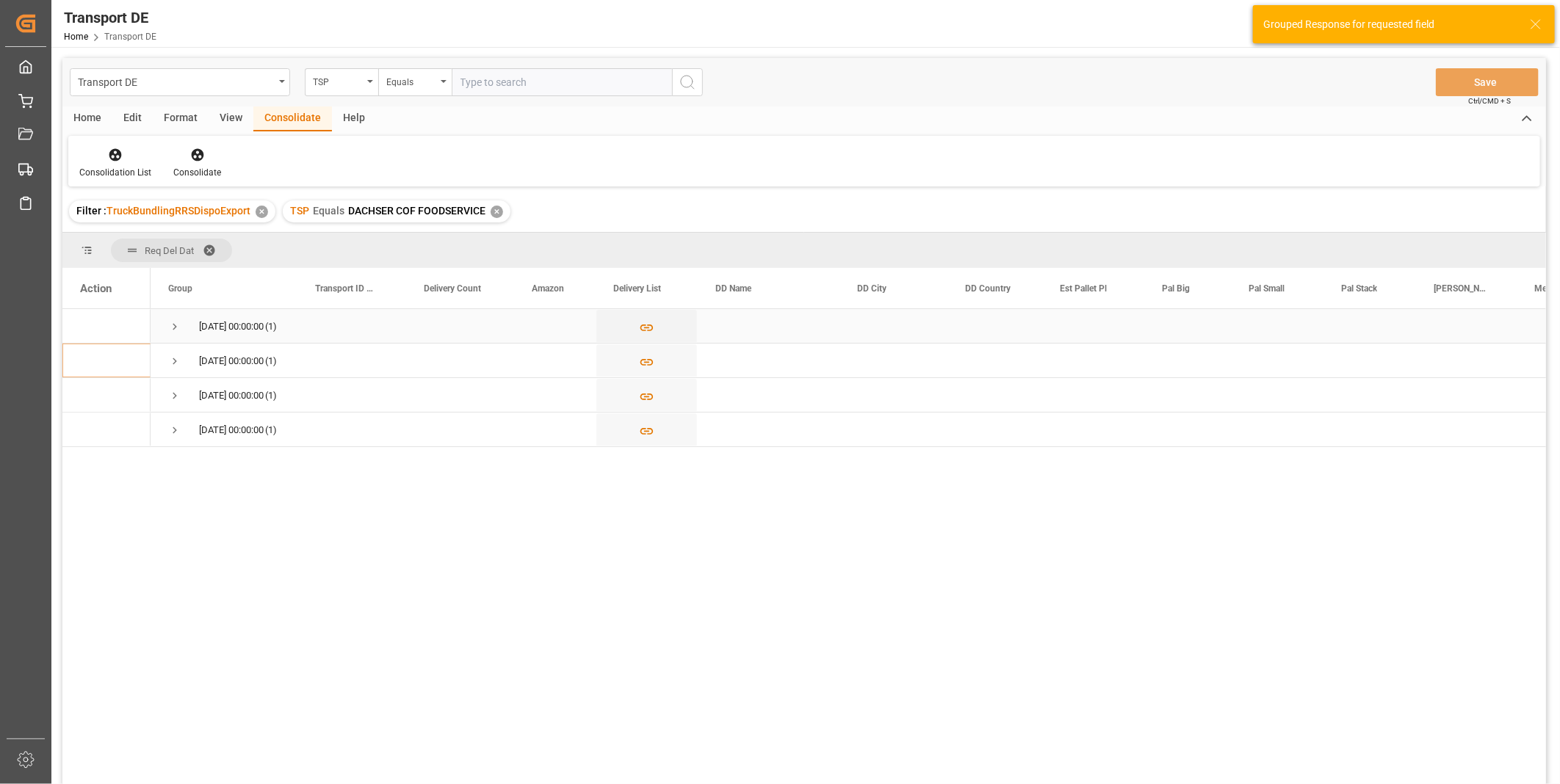
click at [173, 324] on span "Press SPACE to select this row." at bounding box center [174, 326] width 13 height 13
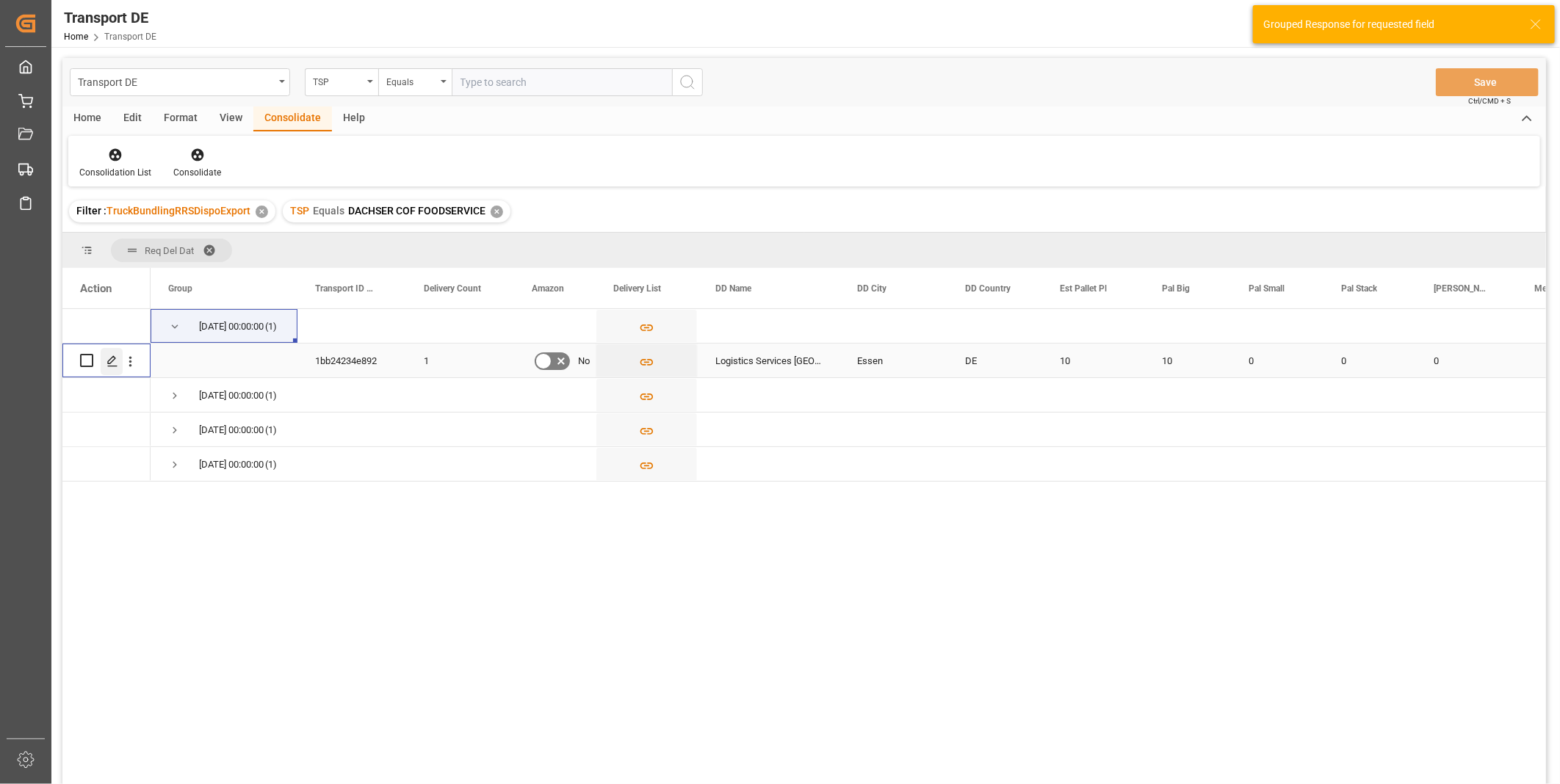
drag, startPoint x: 91, startPoint y: 362, endPoint x: 101, endPoint y: 349, distance: 16.4
click at [90, 362] on input "Press Space to toggle row selection (unchecked)" at bounding box center [86, 359] width 13 height 13
checkbox input "true"
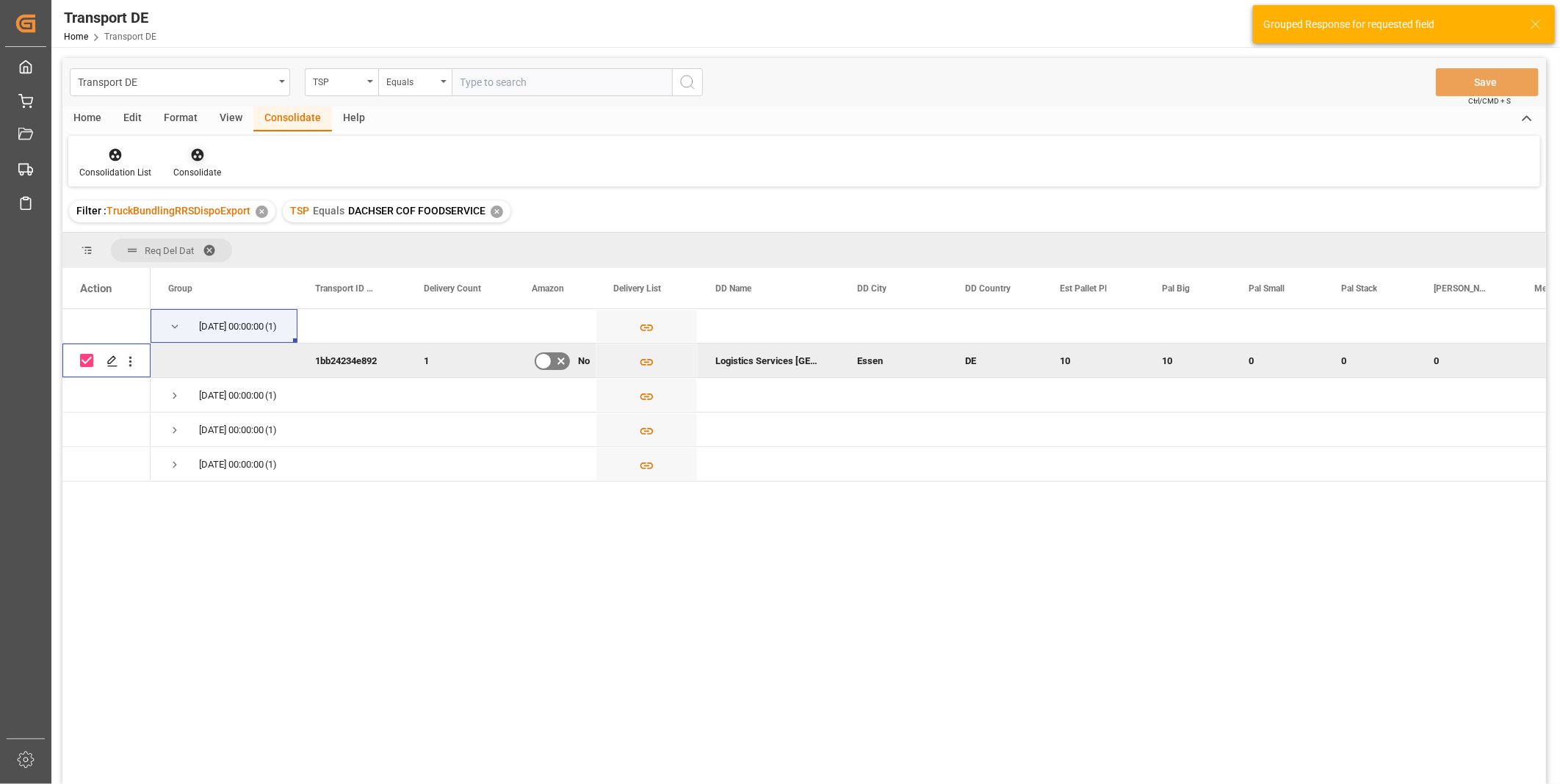
click at [193, 165] on div "Consolidate" at bounding box center [197, 163] width 70 height 33
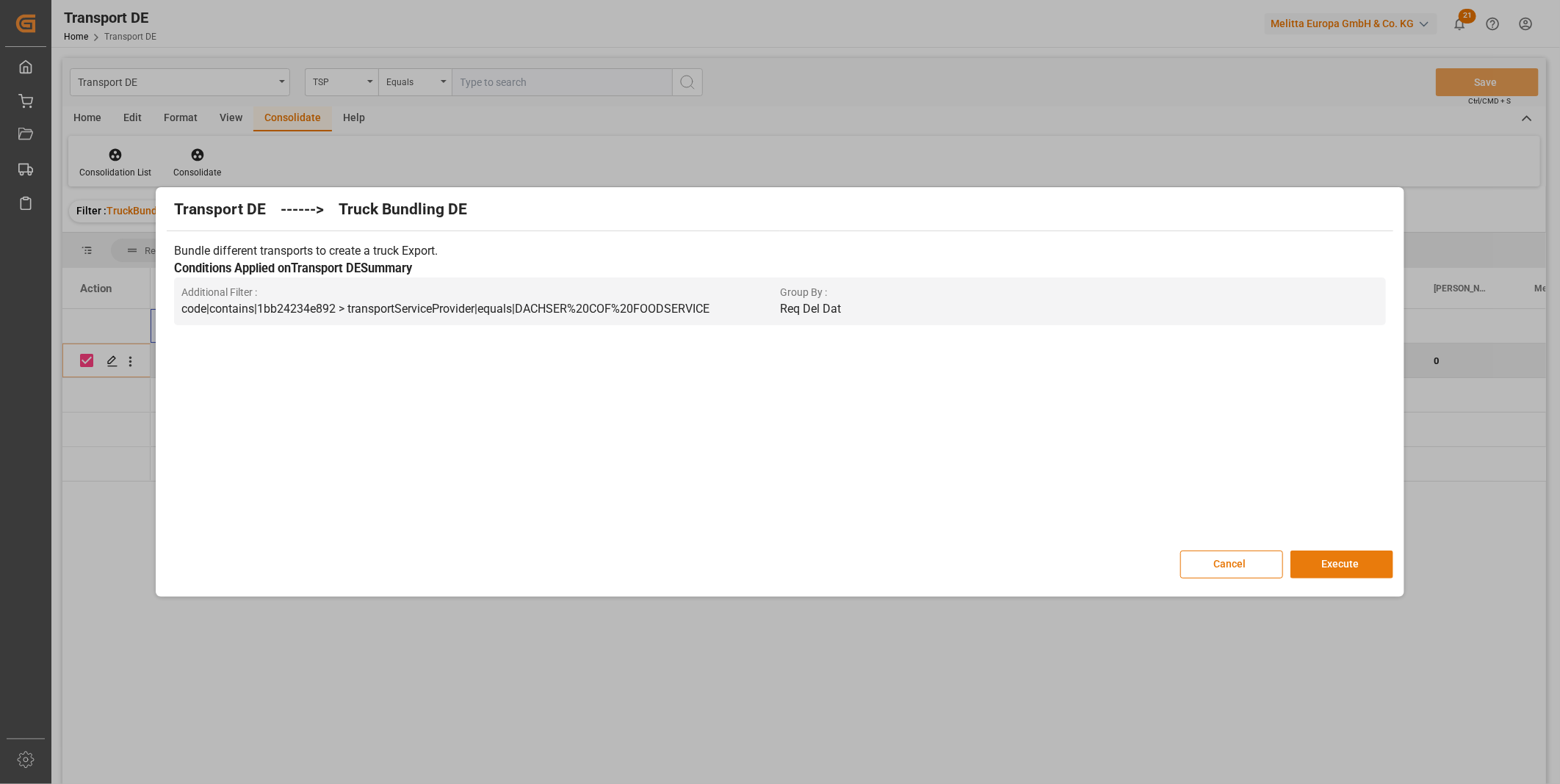
click at [1327, 556] on button "Execute" at bounding box center [1342, 565] width 103 height 28
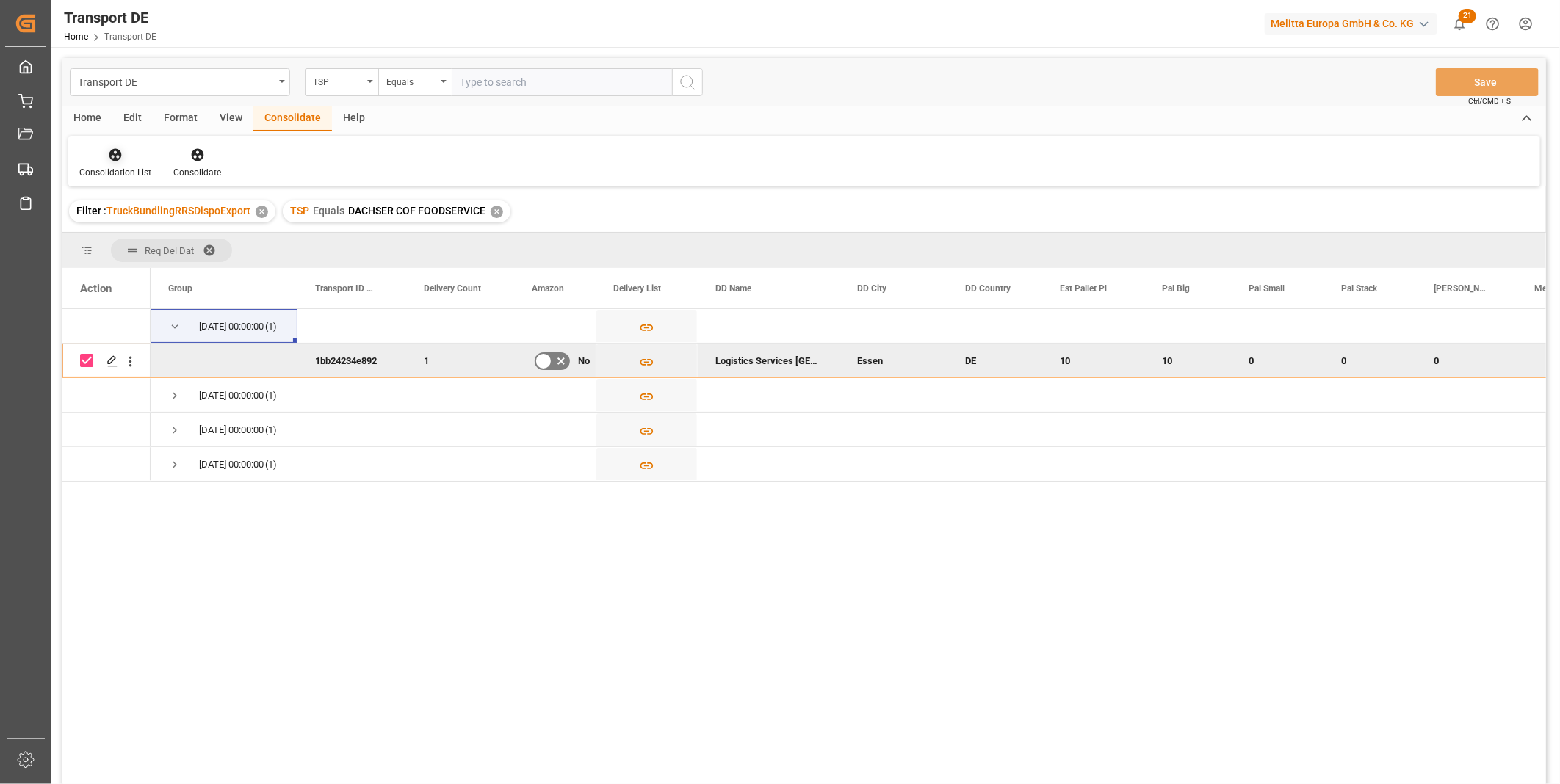
click at [101, 162] on div at bounding box center [115, 155] width 71 height 16
click at [165, 263] on div "Transport DE TSP Equals Save Ctrl/CMD + S Home Edit Format View Consolidate Hel…" at bounding box center [804, 440] width 1484 height 765
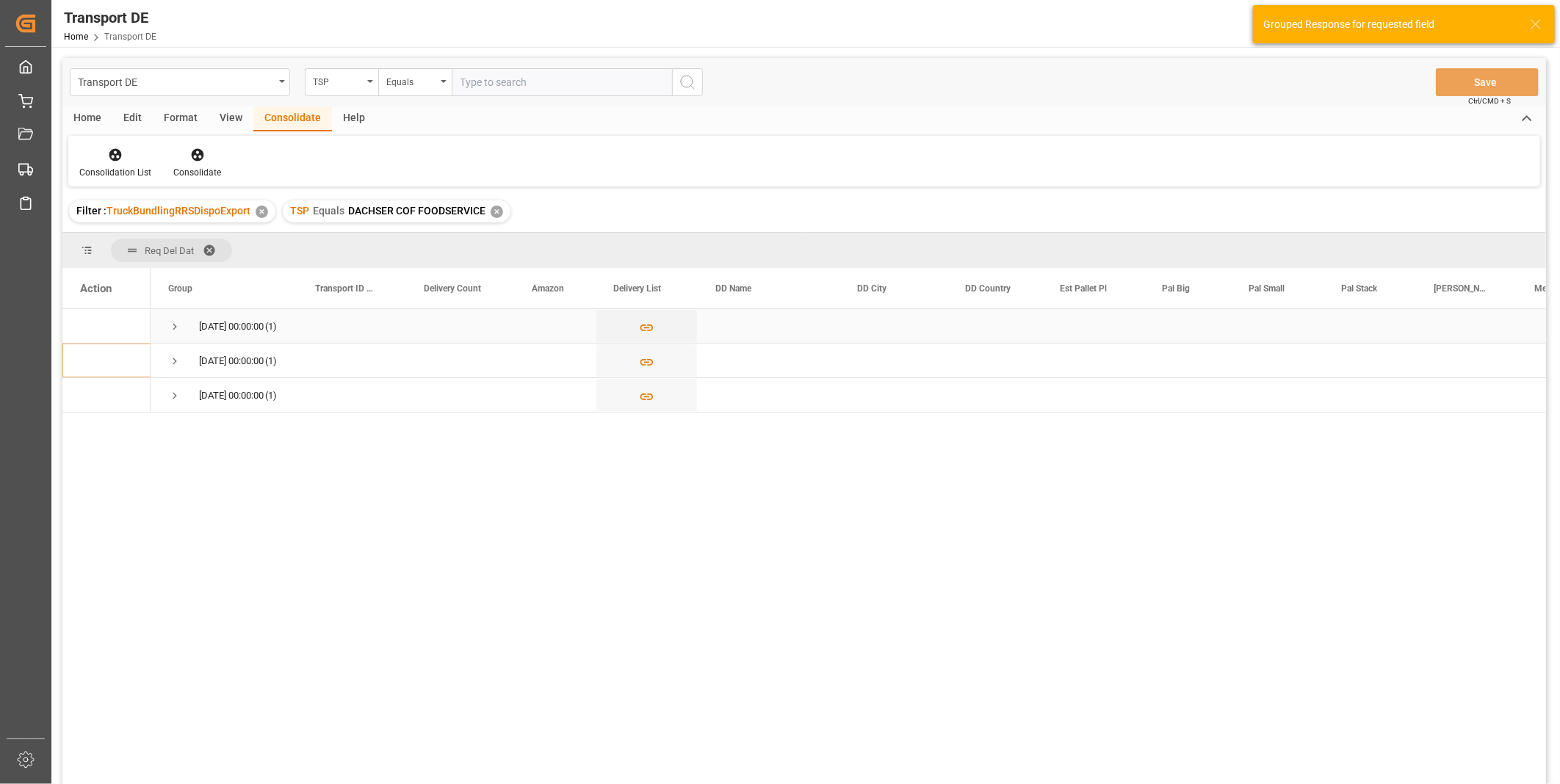
click at [172, 317] on span "Press SPACE to select this row." at bounding box center [174, 327] width 13 height 34
click at [182, 390] on span "23.10.2025 00:00:00 (1)" at bounding box center [223, 395] width 111 height 33
click at [177, 390] on span "Press SPACE to select this row." at bounding box center [174, 395] width 13 height 13
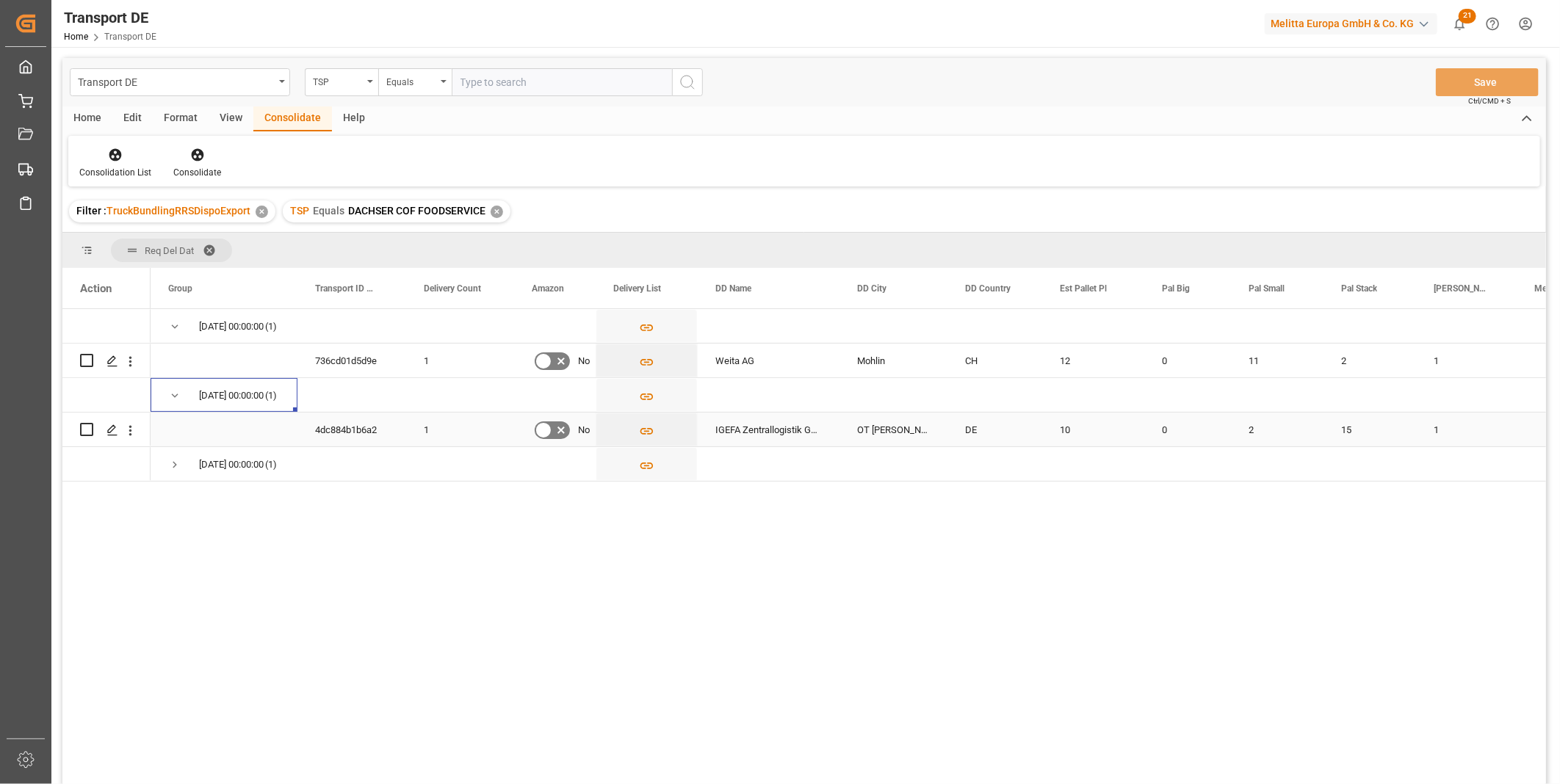
click at [93, 430] on div "Press SPACE to select this row." at bounding box center [106, 429] width 53 height 33
click at [90, 429] on input "Press Space to toggle row selection (unchecked)" at bounding box center [86, 429] width 13 height 13
checkbox input "true"
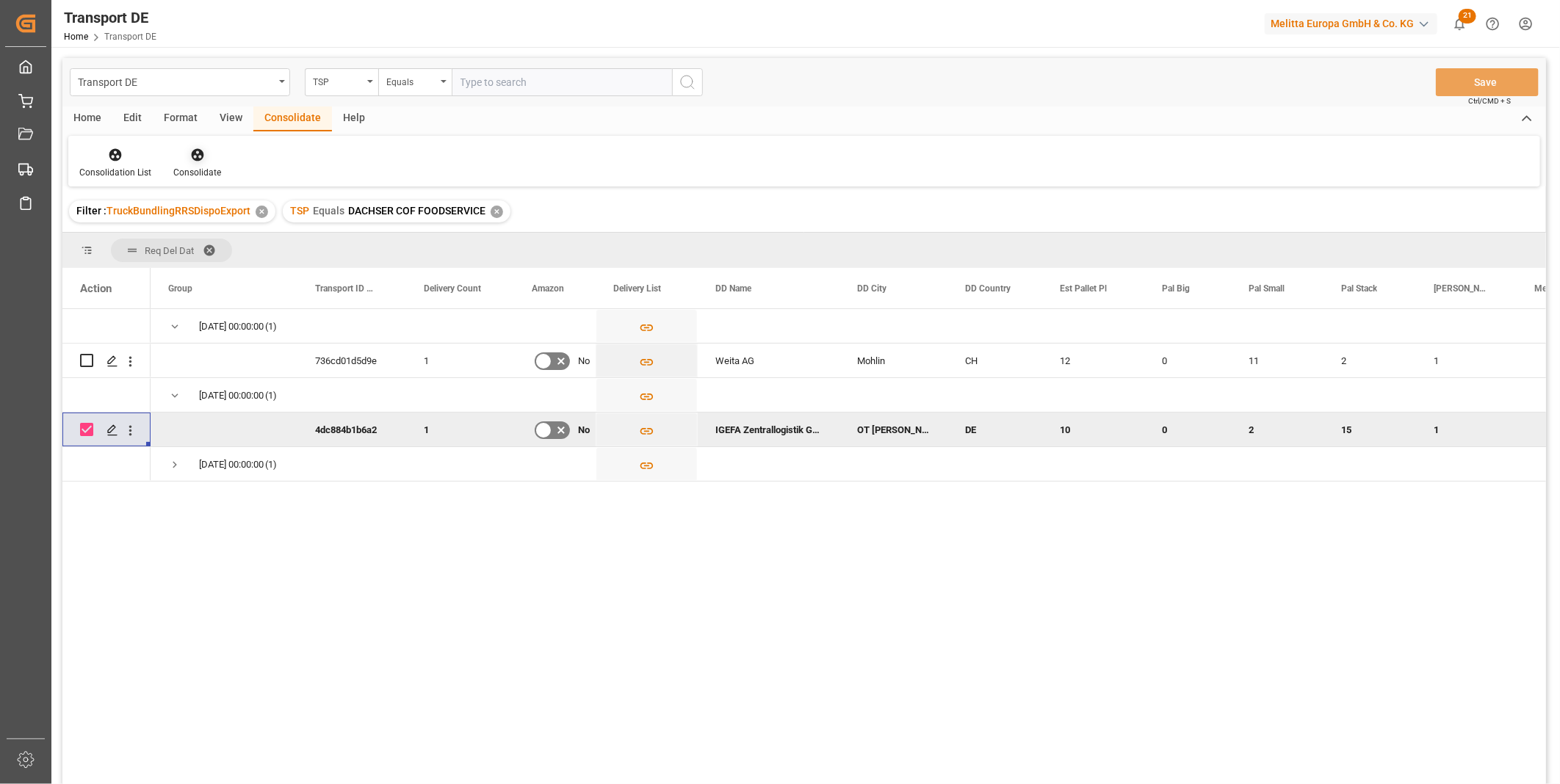
click at [180, 163] on div "Consolidate" at bounding box center [197, 163] width 70 height 33
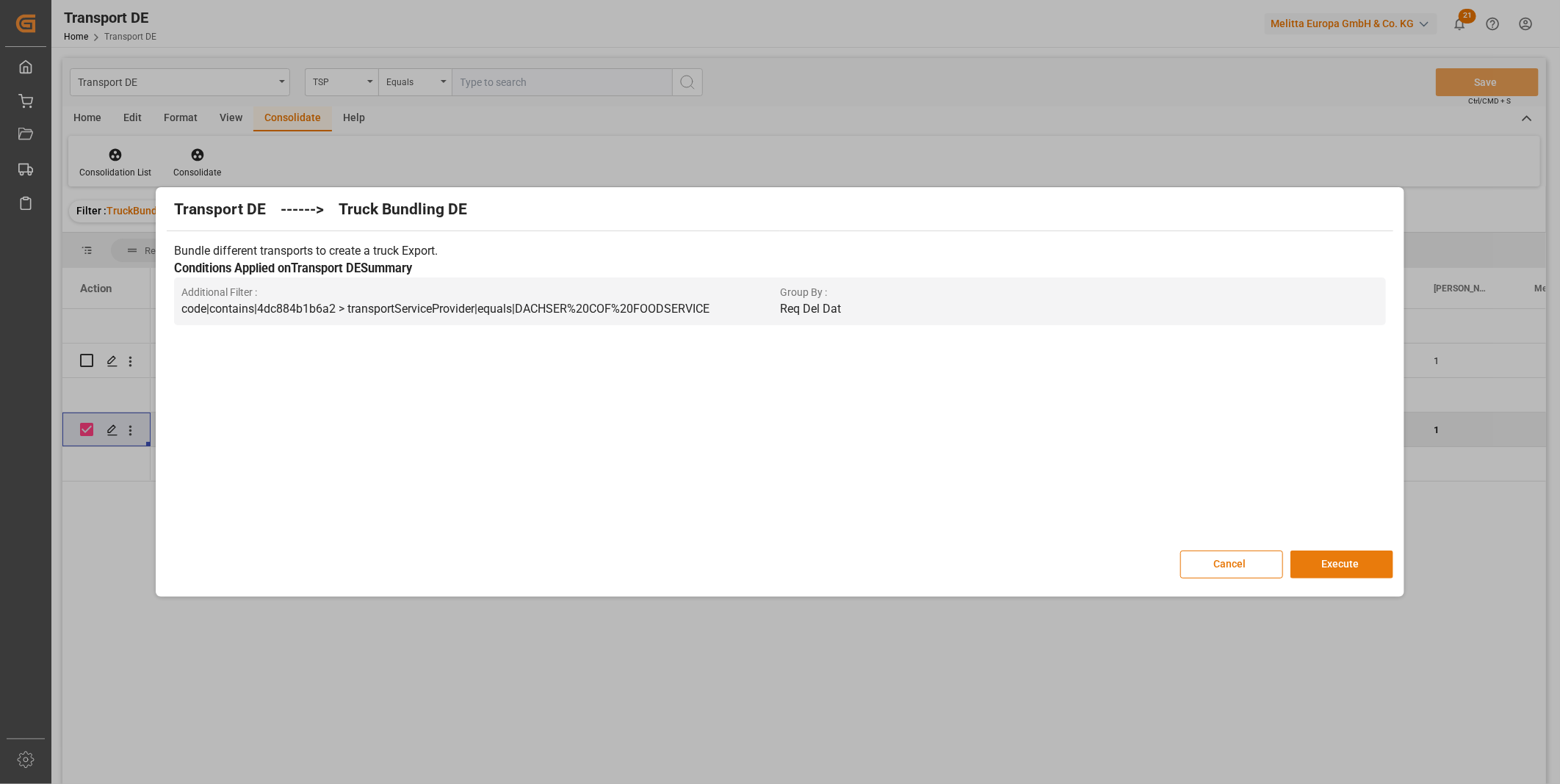
click at [1324, 568] on button "Execute" at bounding box center [1342, 565] width 103 height 28
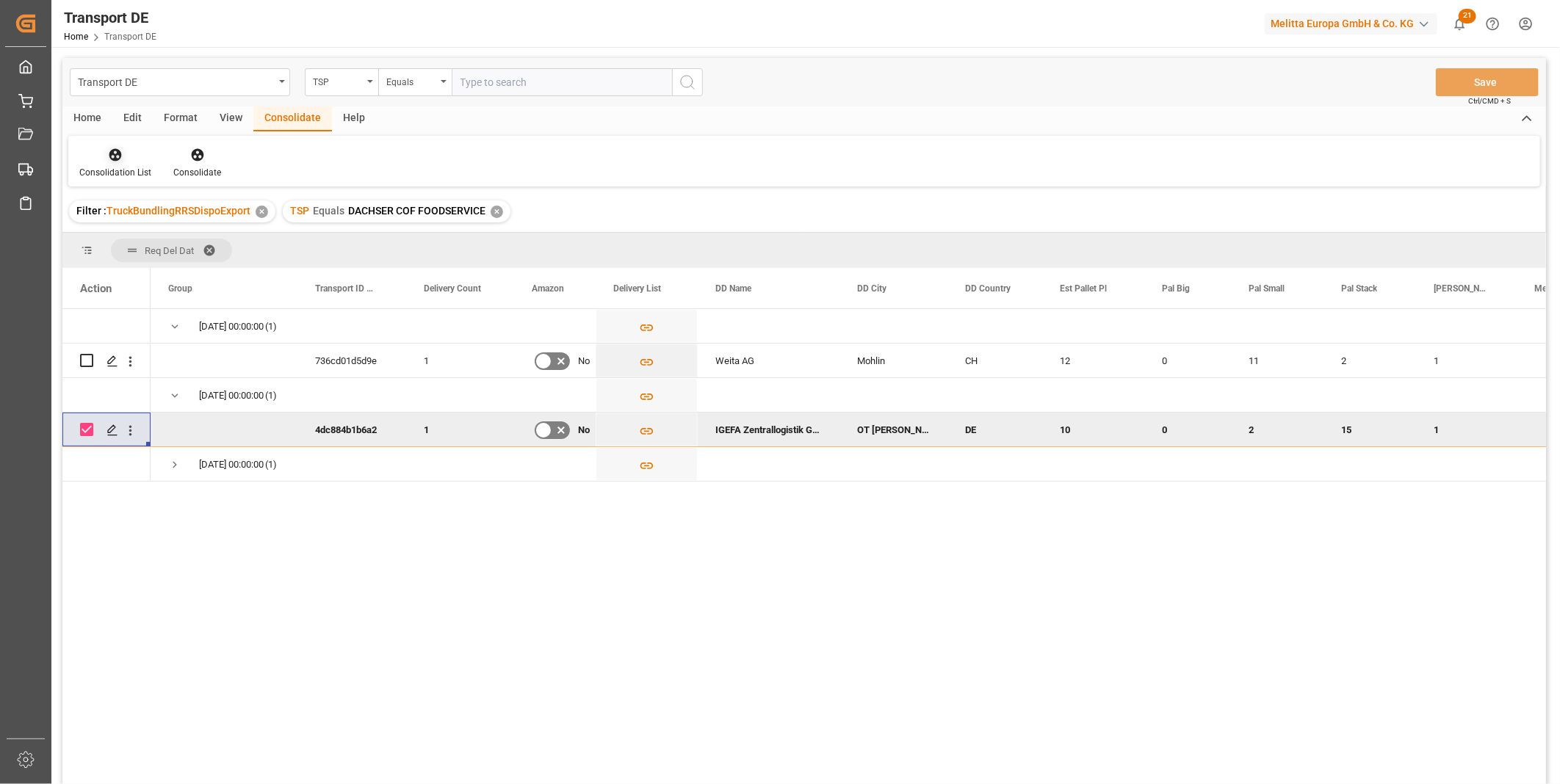
click at [111, 167] on div "Consolidation List" at bounding box center [115, 172] width 71 height 13
click at [212, 270] on div "Transport DE TSP Equals Save Ctrl/CMD + S Home Edit Format View Consolidate Hel…" at bounding box center [804, 440] width 1484 height 765
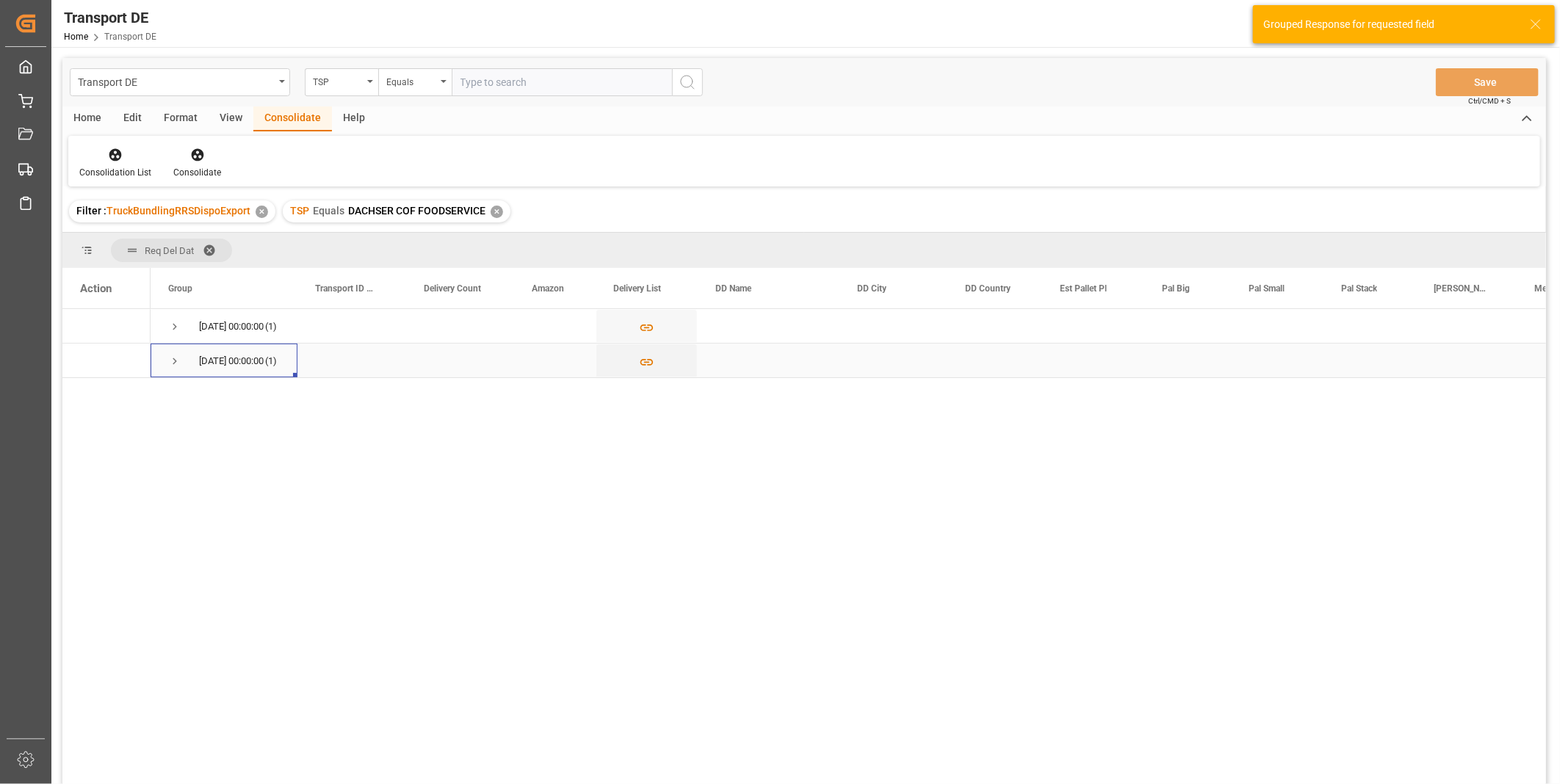
click at [175, 360] on span "Press SPACE to select this row." at bounding box center [174, 360] width 13 height 13
click at [83, 393] on input "Press Space to toggle row selection (unchecked)" at bounding box center [86, 394] width 13 height 13
checkbox input "true"
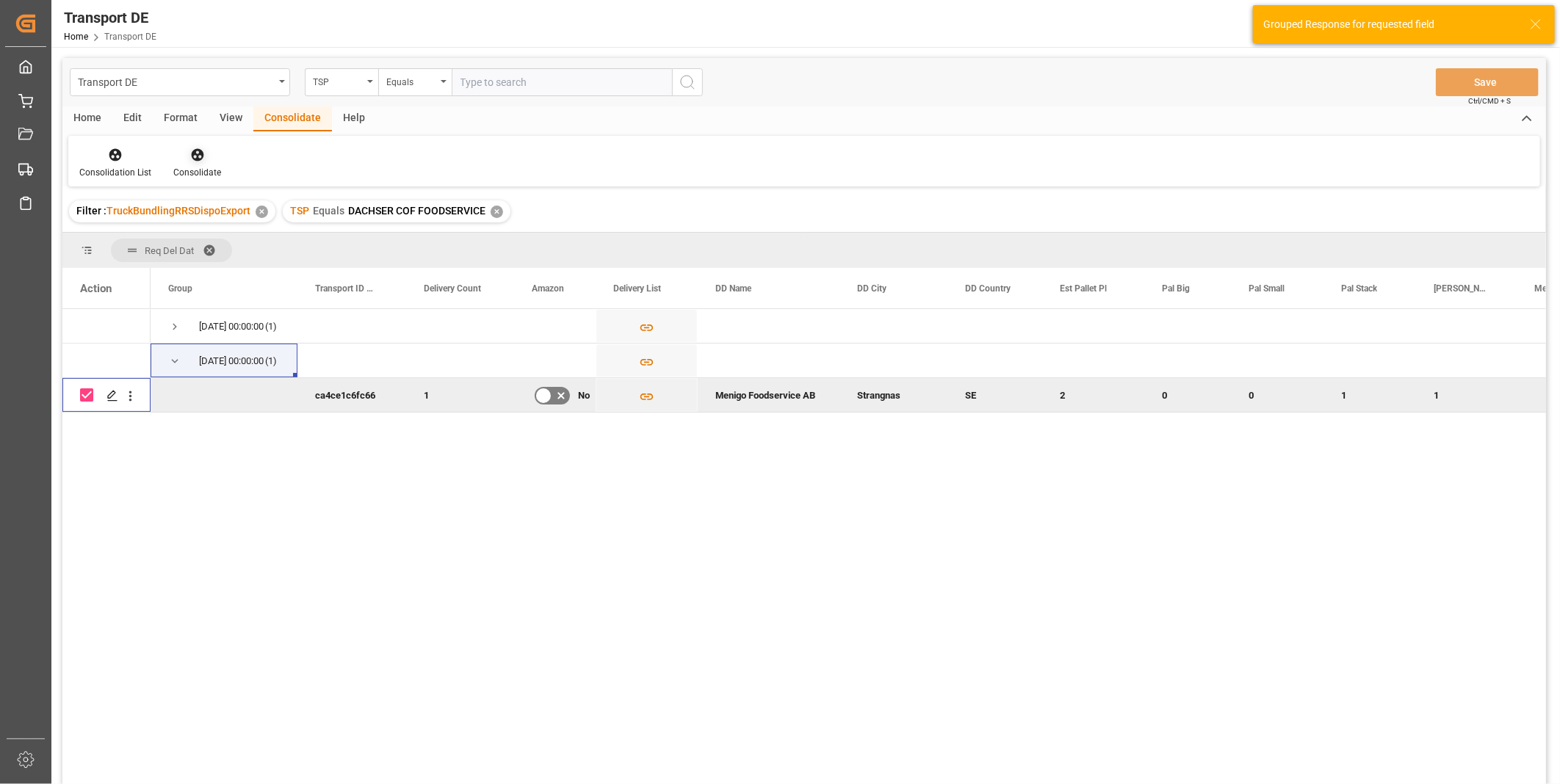
click at [199, 157] on icon at bounding box center [198, 155] width 15 height 15
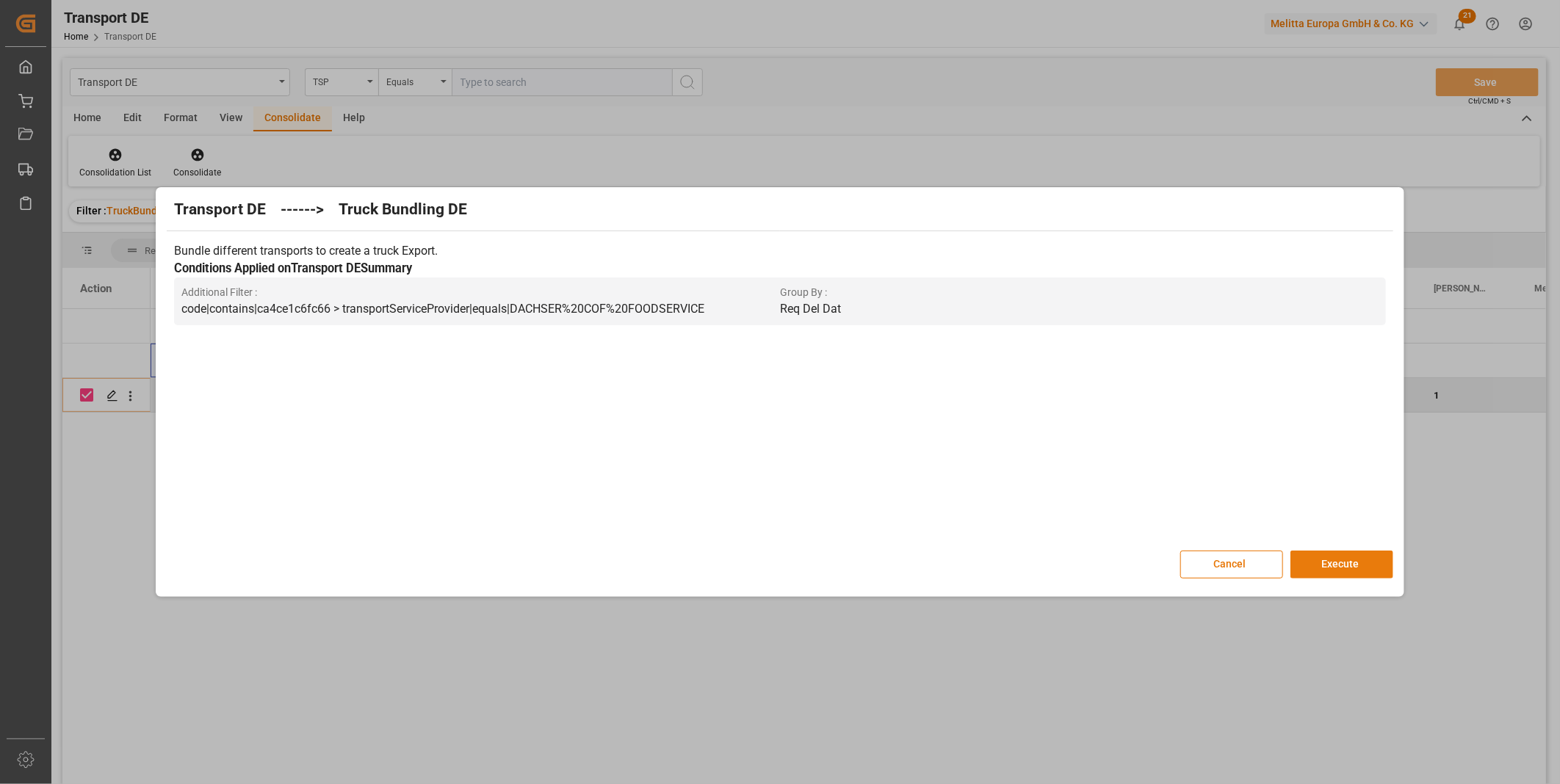
click at [1328, 559] on button "Execute" at bounding box center [1342, 565] width 103 height 28
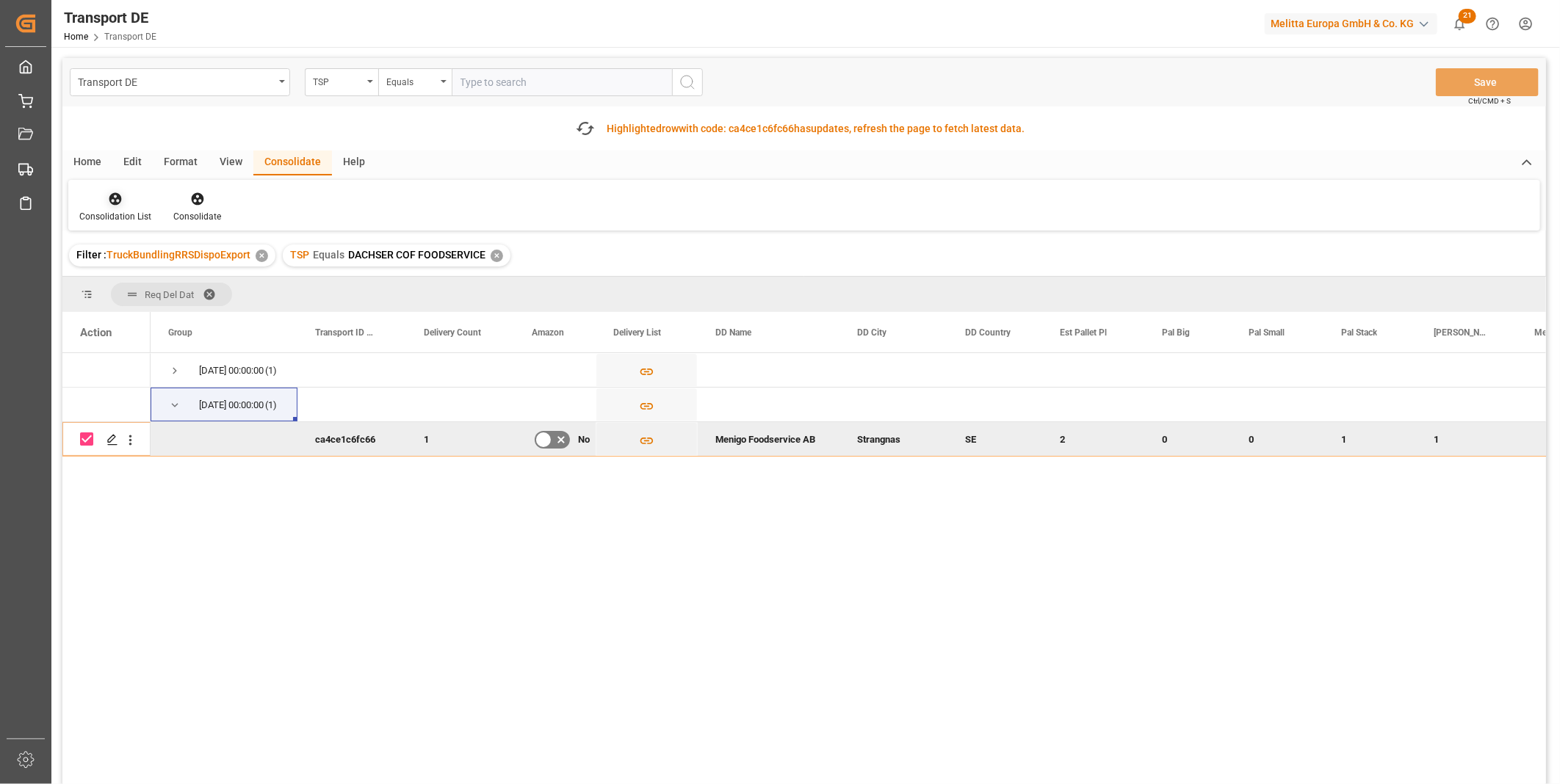
click at [108, 203] on icon at bounding box center [115, 198] width 15 height 15
click at [173, 311] on div "Transport DE TSP Equals Save Ctrl/CMD + S Fetch latest updates Highlighted row …" at bounding box center [804, 461] width 1484 height 809
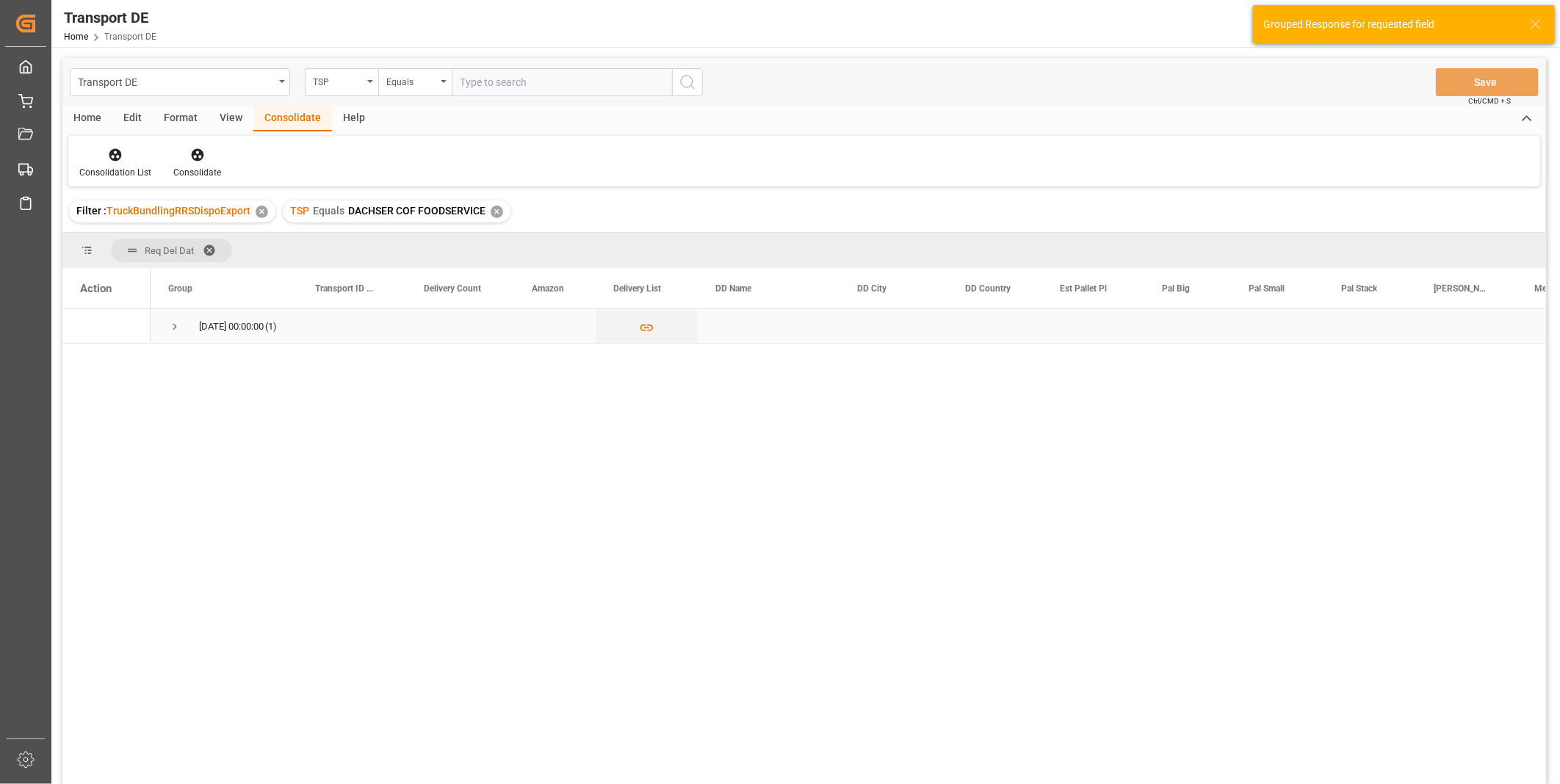
click at [167, 317] on div "22.10.2025 00:00:00 (1)" at bounding box center [224, 326] width 147 height 34
click at [171, 326] on span "Press SPACE to select this row." at bounding box center [174, 326] width 13 height 13
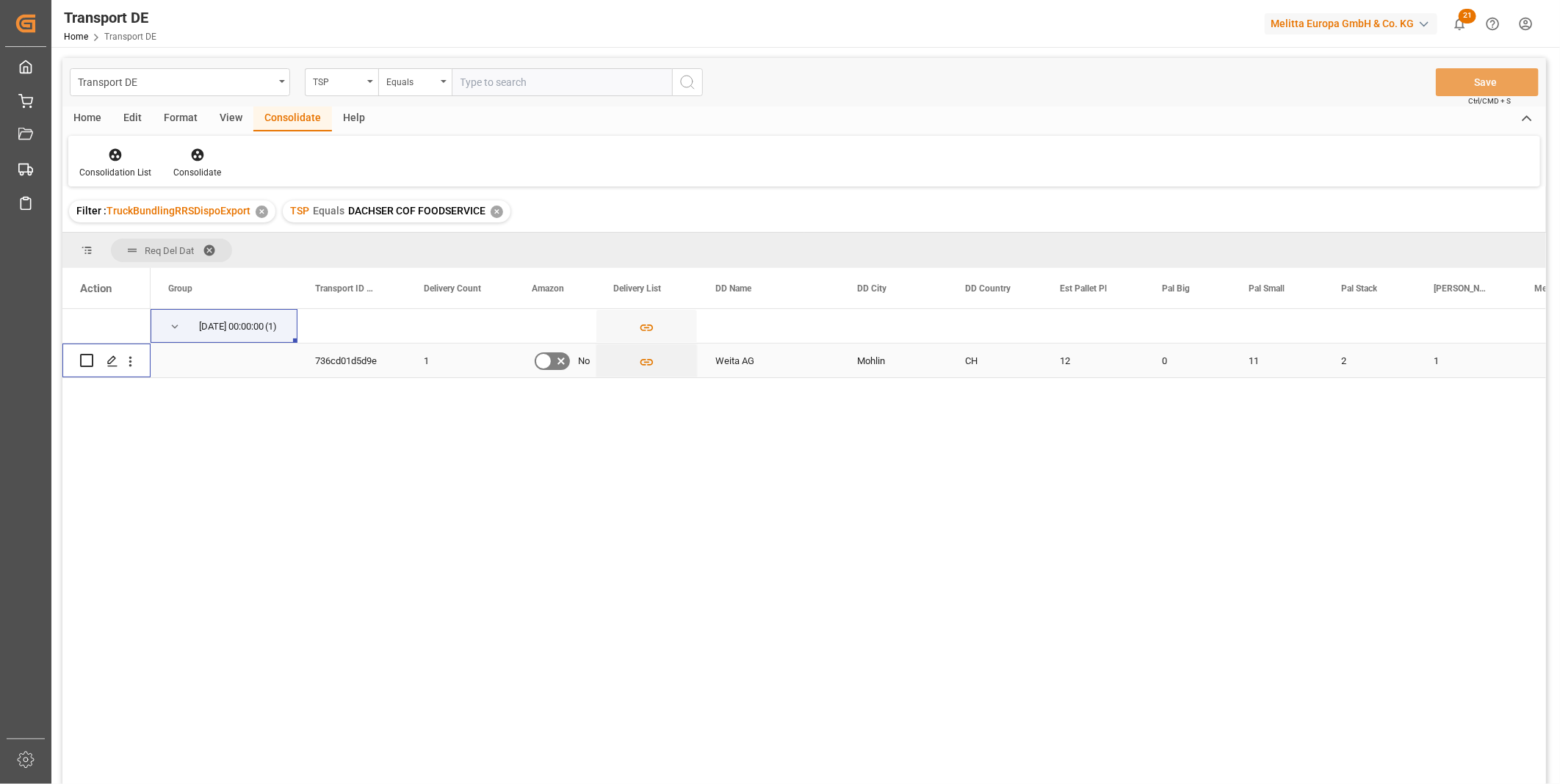
click at [88, 357] on input "Press Space to toggle row selection (unchecked)" at bounding box center [86, 359] width 13 height 13
checkbox input "true"
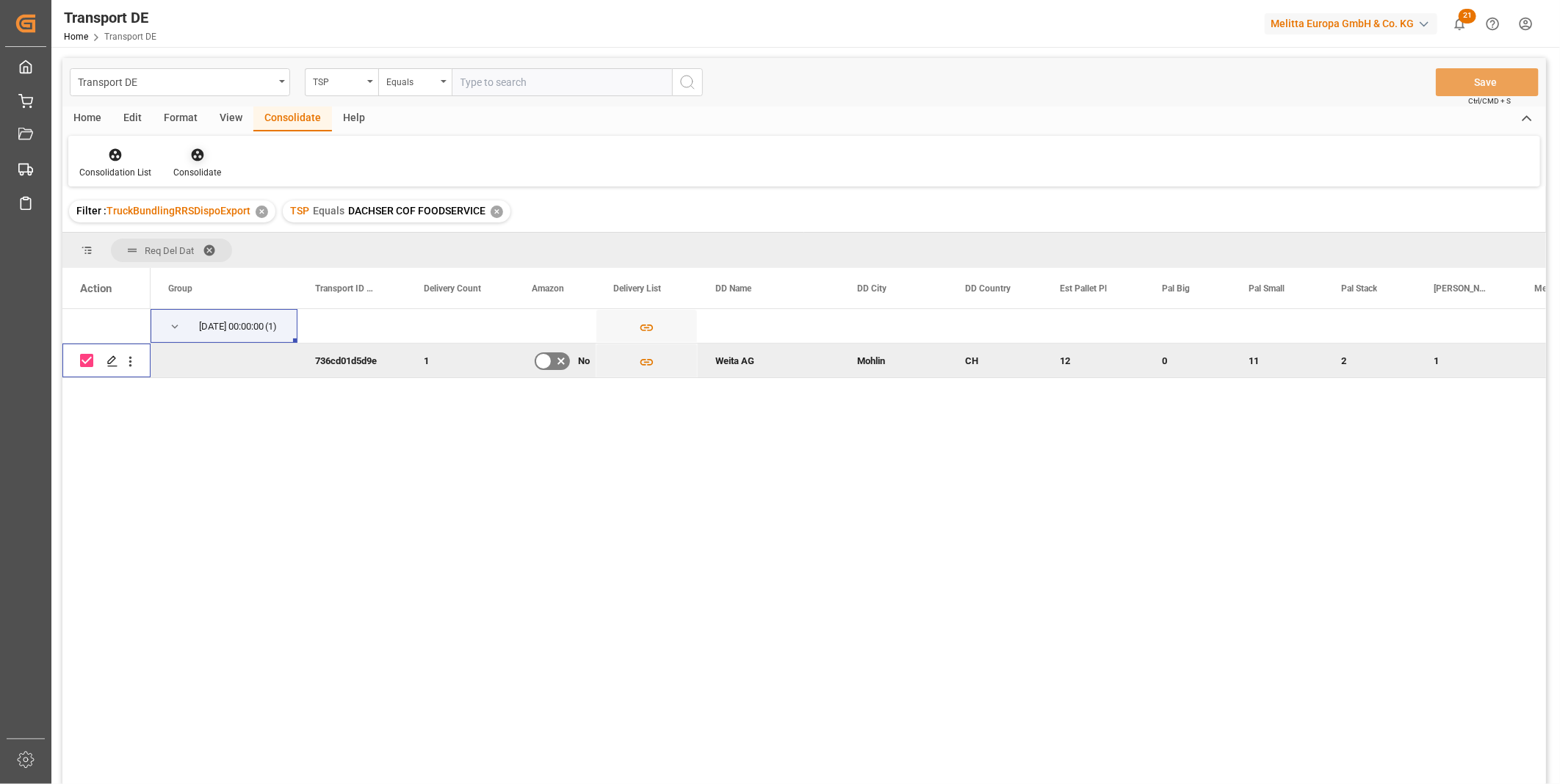
click at [196, 166] on div "Consolidate" at bounding box center [198, 172] width 48 height 13
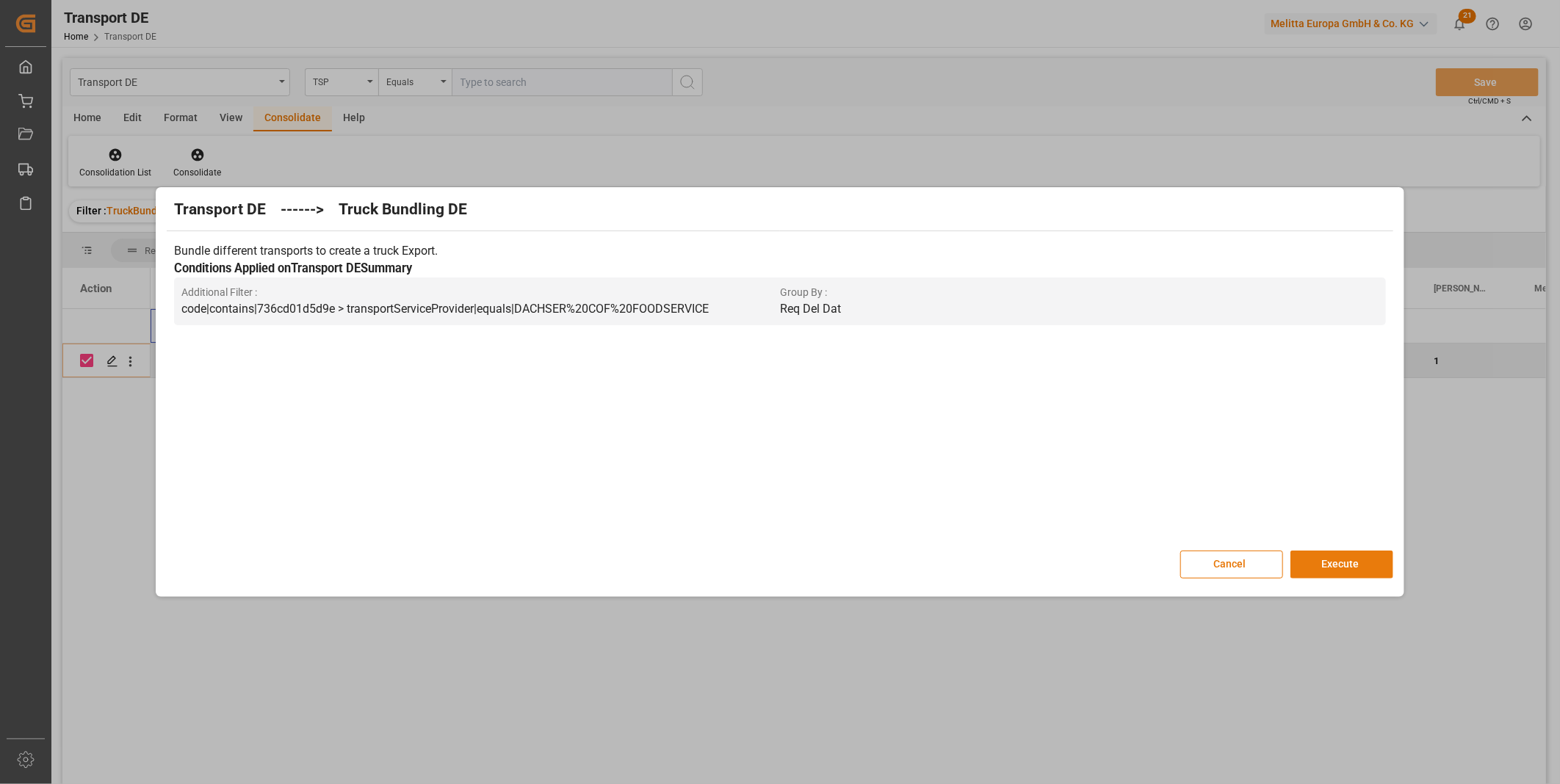
click at [1321, 560] on button "Execute" at bounding box center [1342, 565] width 103 height 28
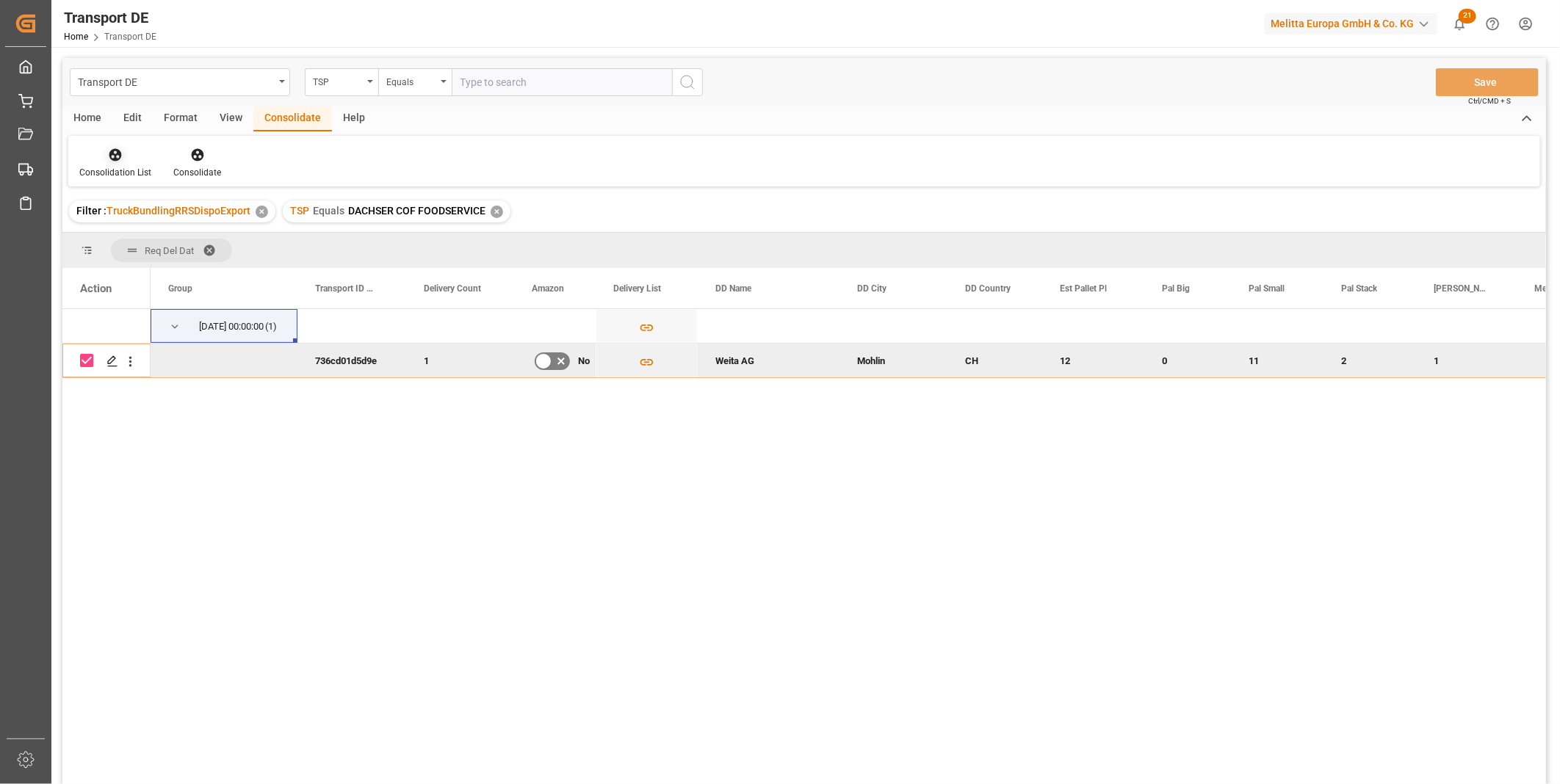
click at [128, 159] on div at bounding box center [115, 155] width 71 height 16
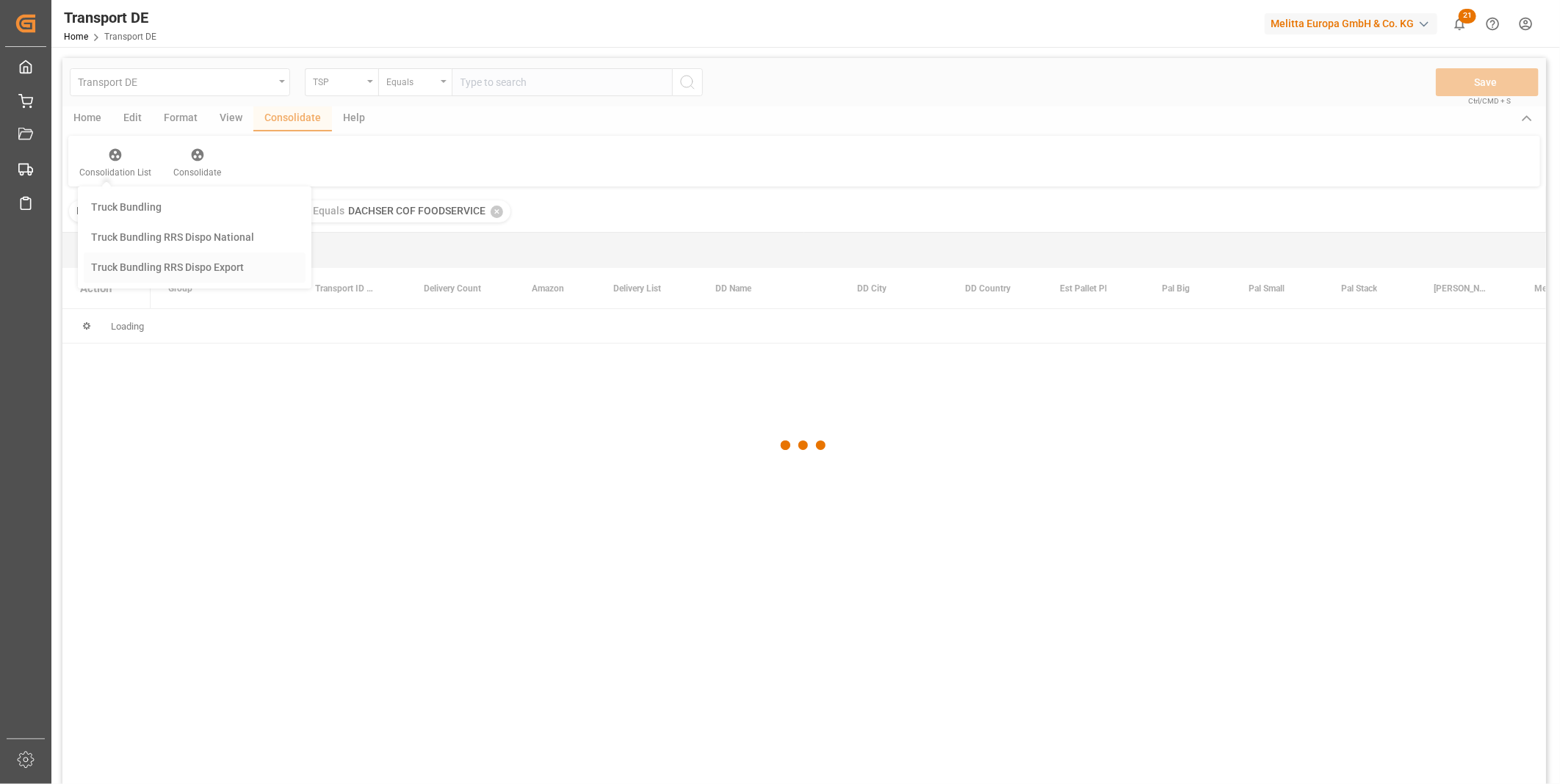
click at [200, 262] on div "Transport DE TSP Equals Save Ctrl/CMD + S Home Edit Format View Consolidate Hel…" at bounding box center [804, 440] width 1484 height 765
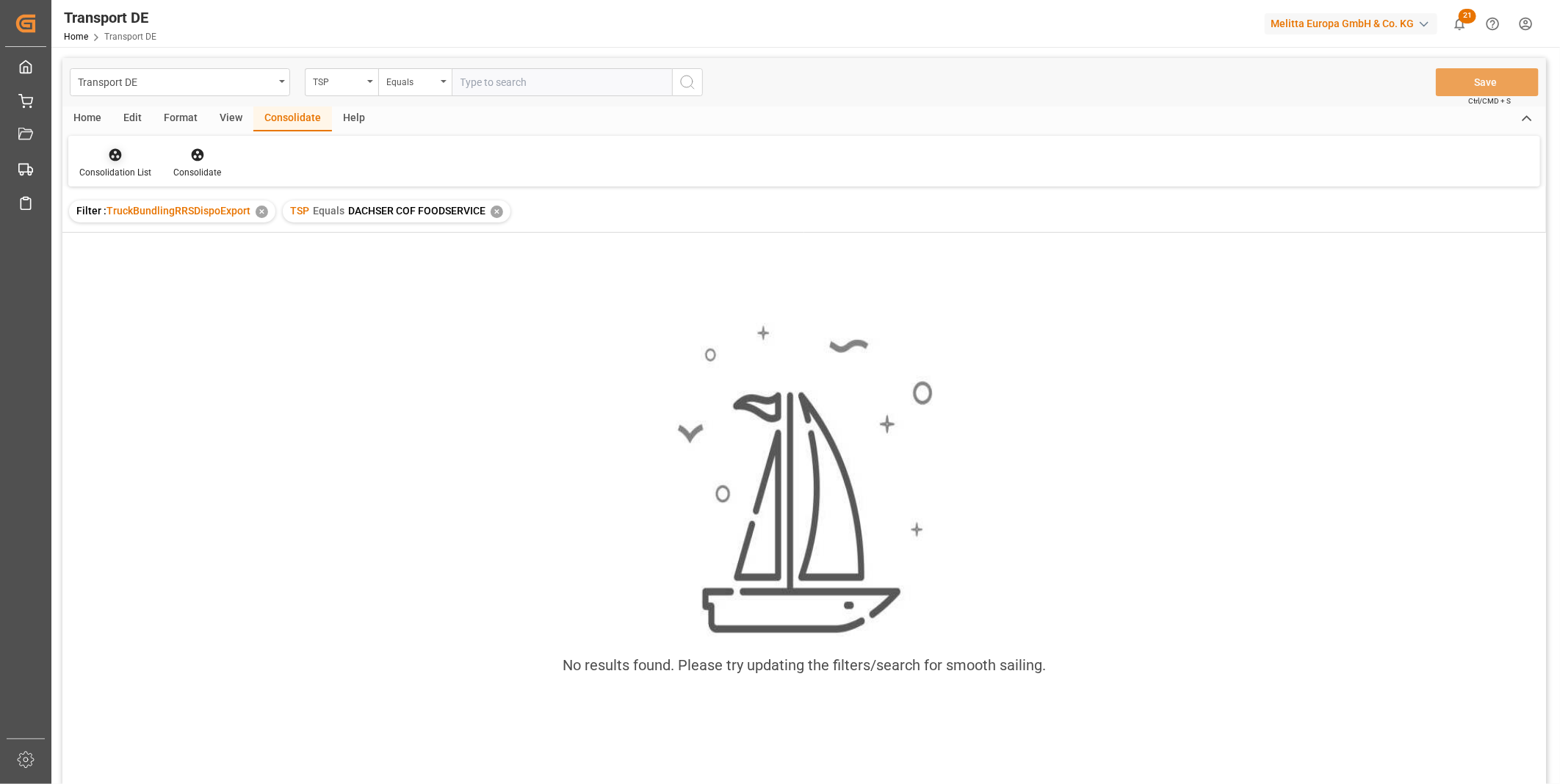
click at [110, 154] on icon at bounding box center [115, 155] width 13 height 13
click at [149, 275] on div "Transport DE TSP Equals Save Ctrl/CMD + S Home Edit Format View Consolidate Hel…" at bounding box center [804, 440] width 1484 height 765
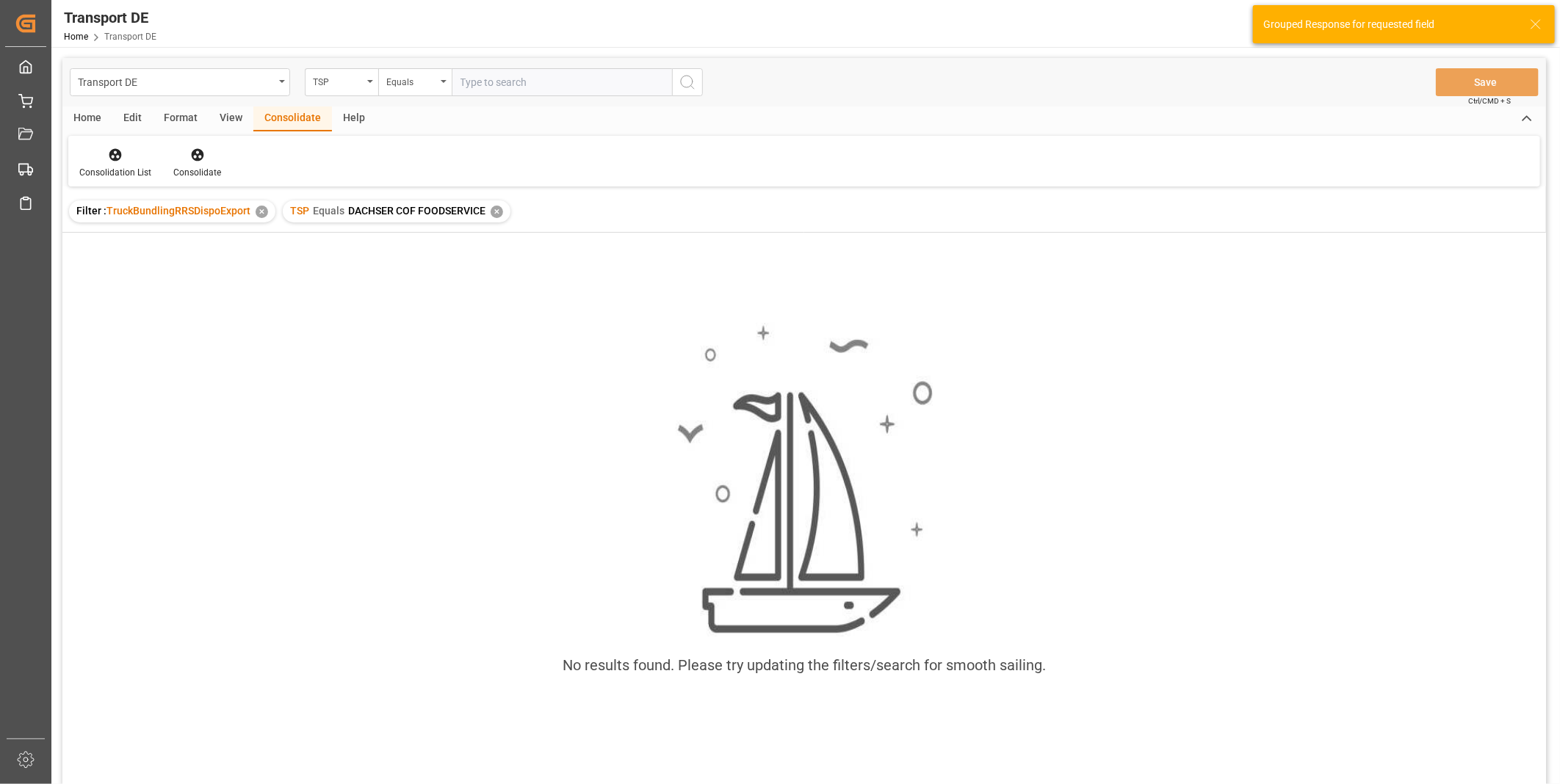
click at [493, 207] on div "✕" at bounding box center [496, 211] width 13 height 13
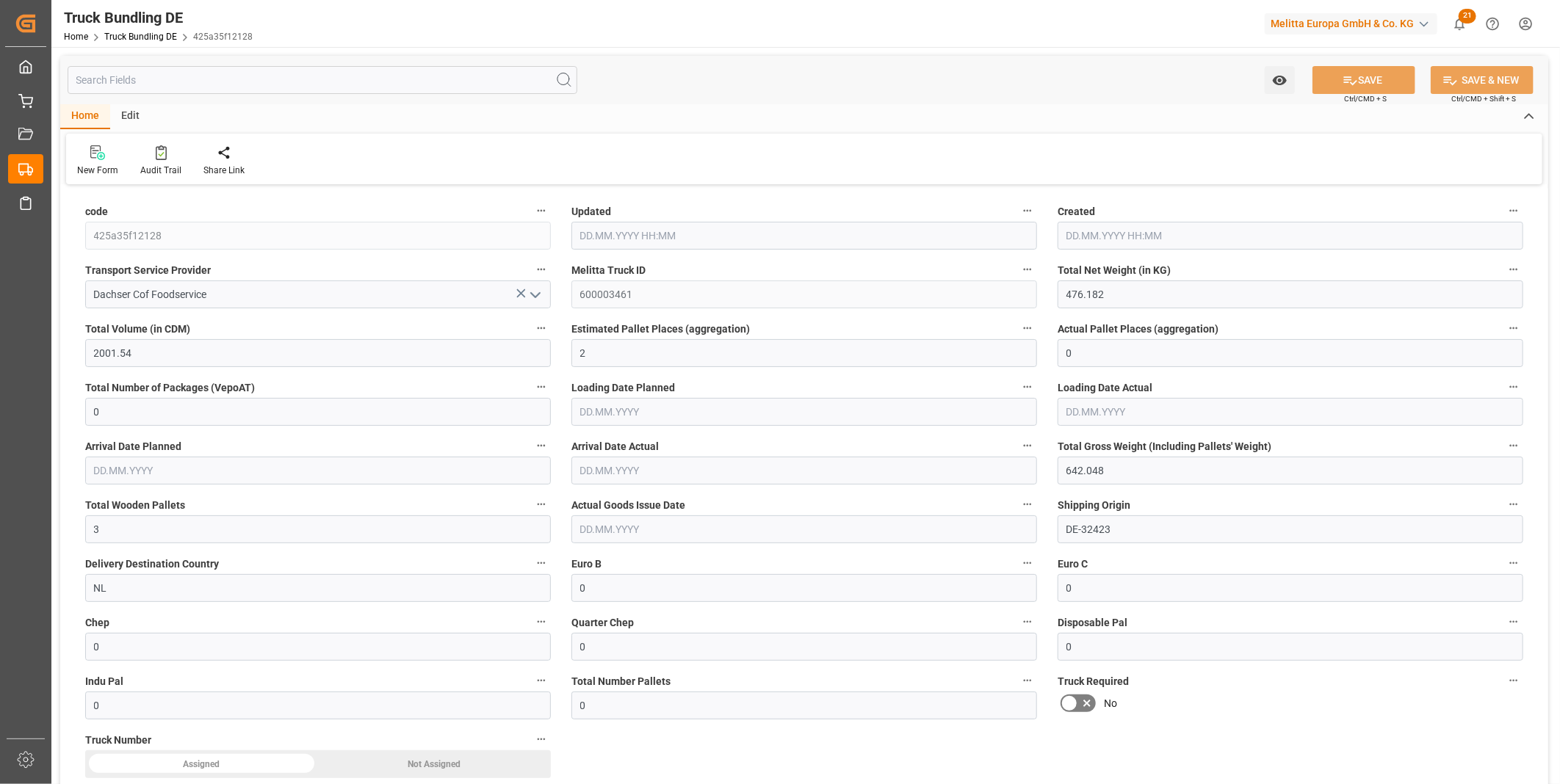
type input "[DATE] 08:07"
type input "13.10.2025 08:07"
type input "17.10.2025"
type input "20.10.2025"
type input "13.10.2025"
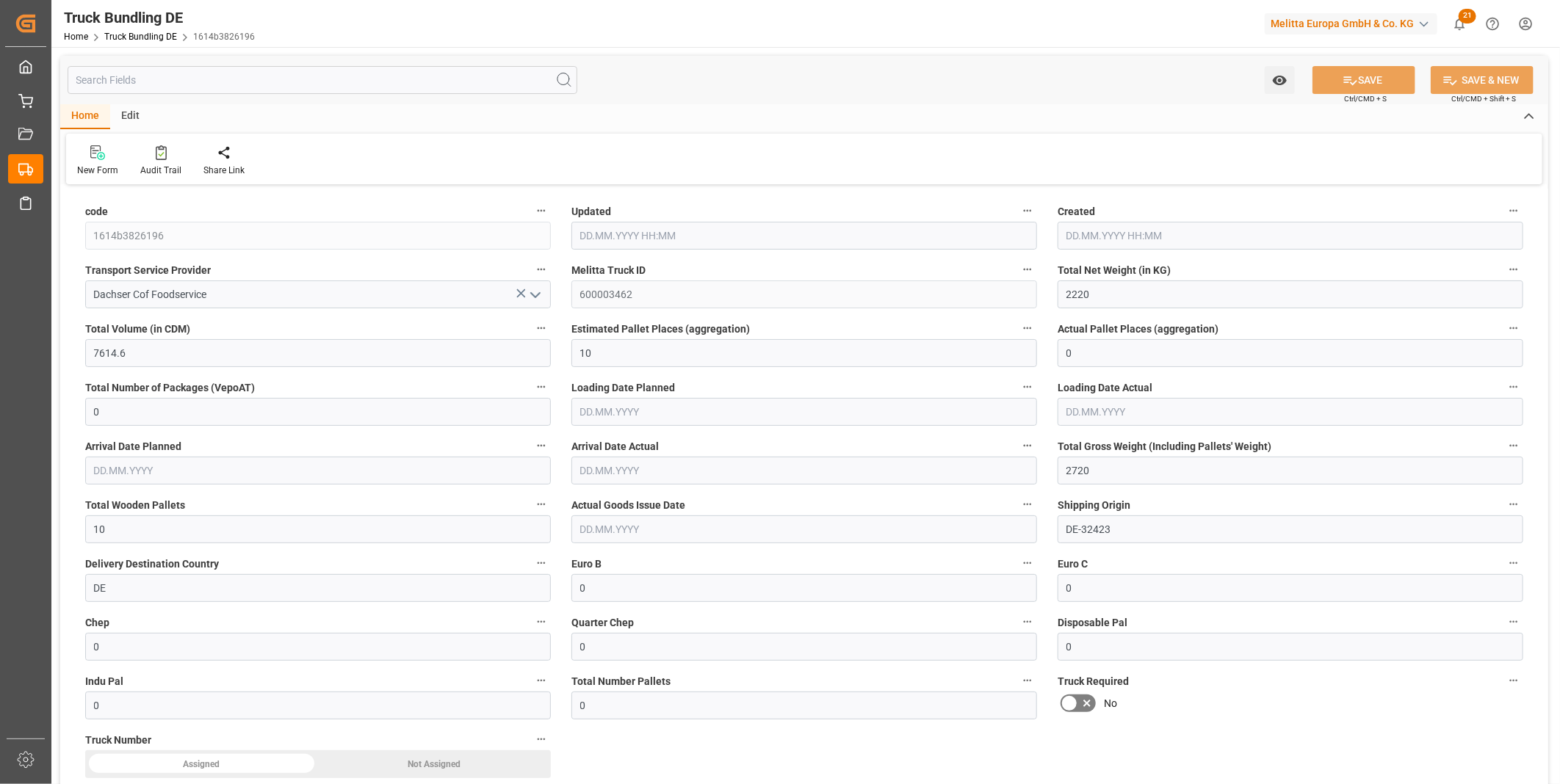
type input "2220"
type input "7614.6"
type input "10"
type input "0"
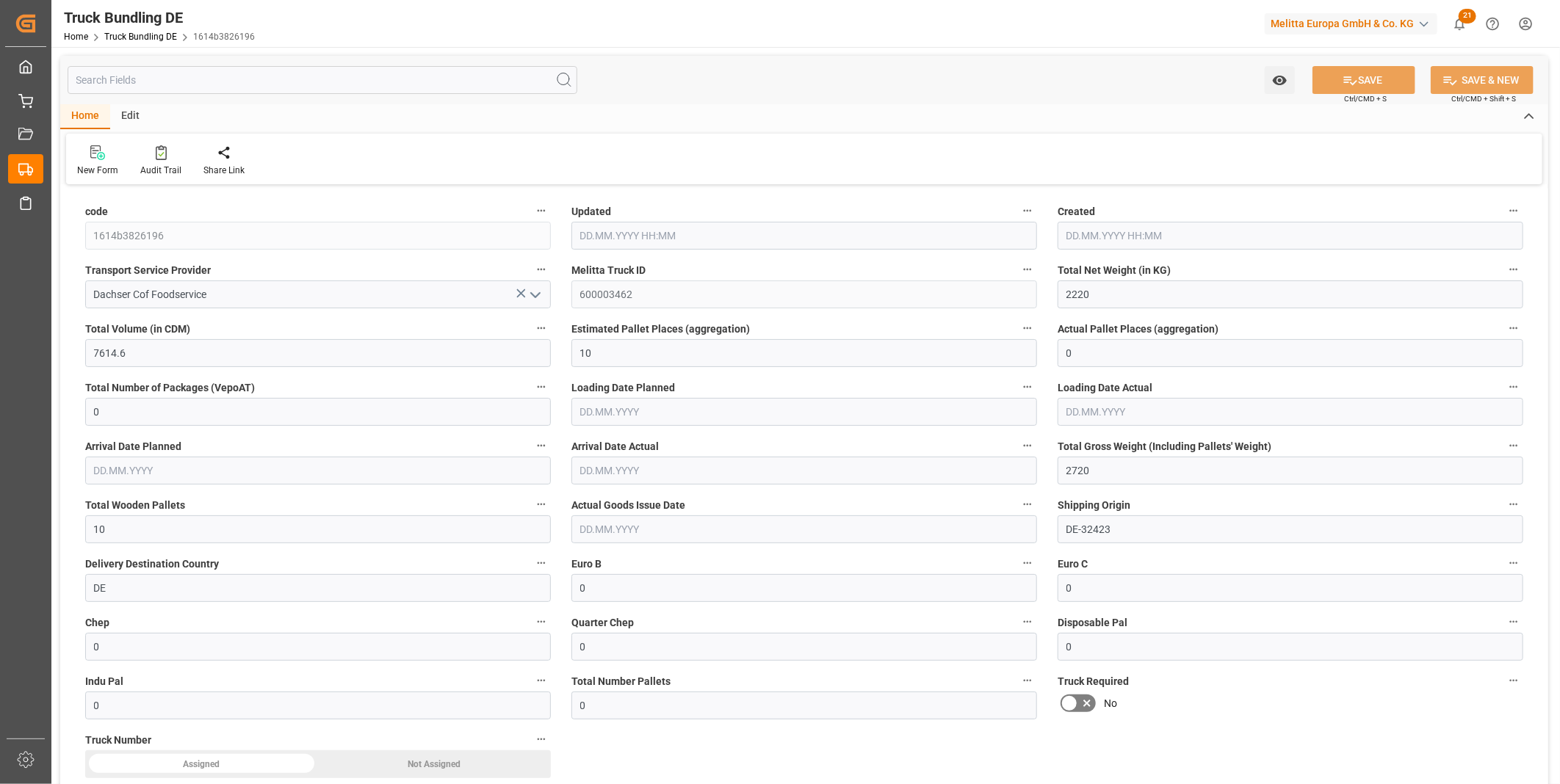
type input "2720"
type input "10"
type input "0"
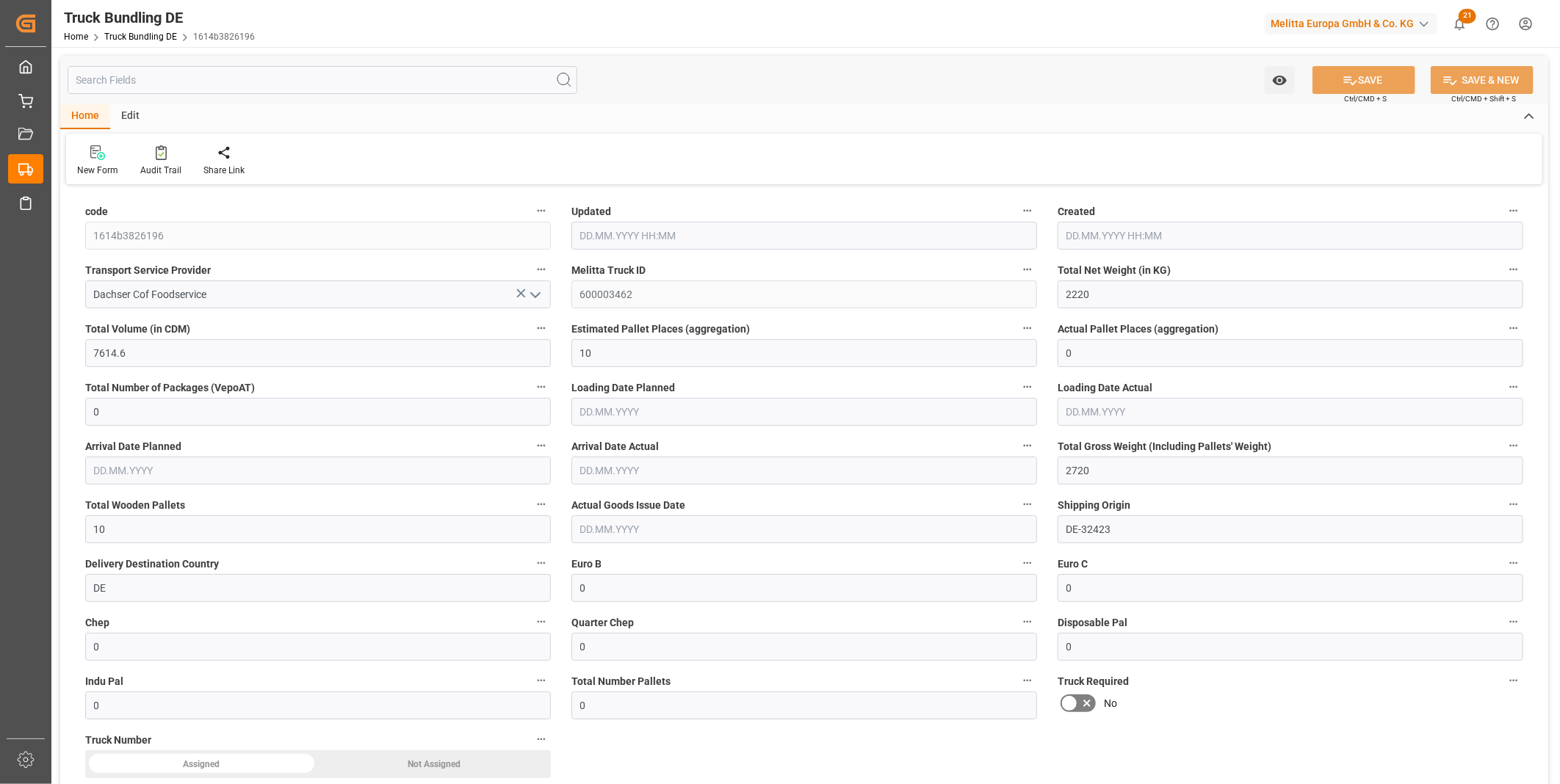
type input "0"
type input "13.10.2025 08:07"
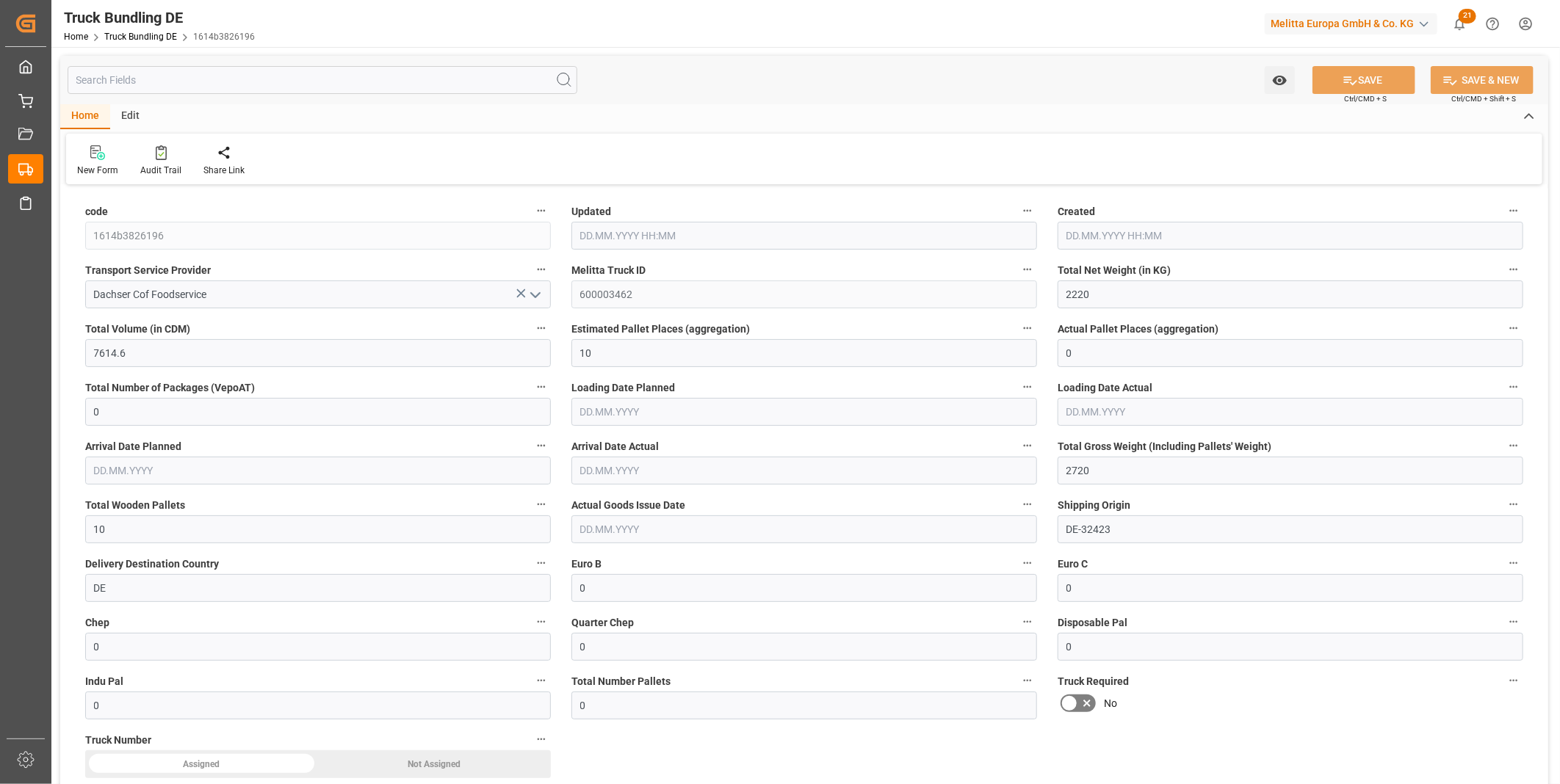
type input "13.10.2025 08:07"
type input "[DATE]"
type input "21.10.2025"
type input "[DATE]"
type input "835.136"
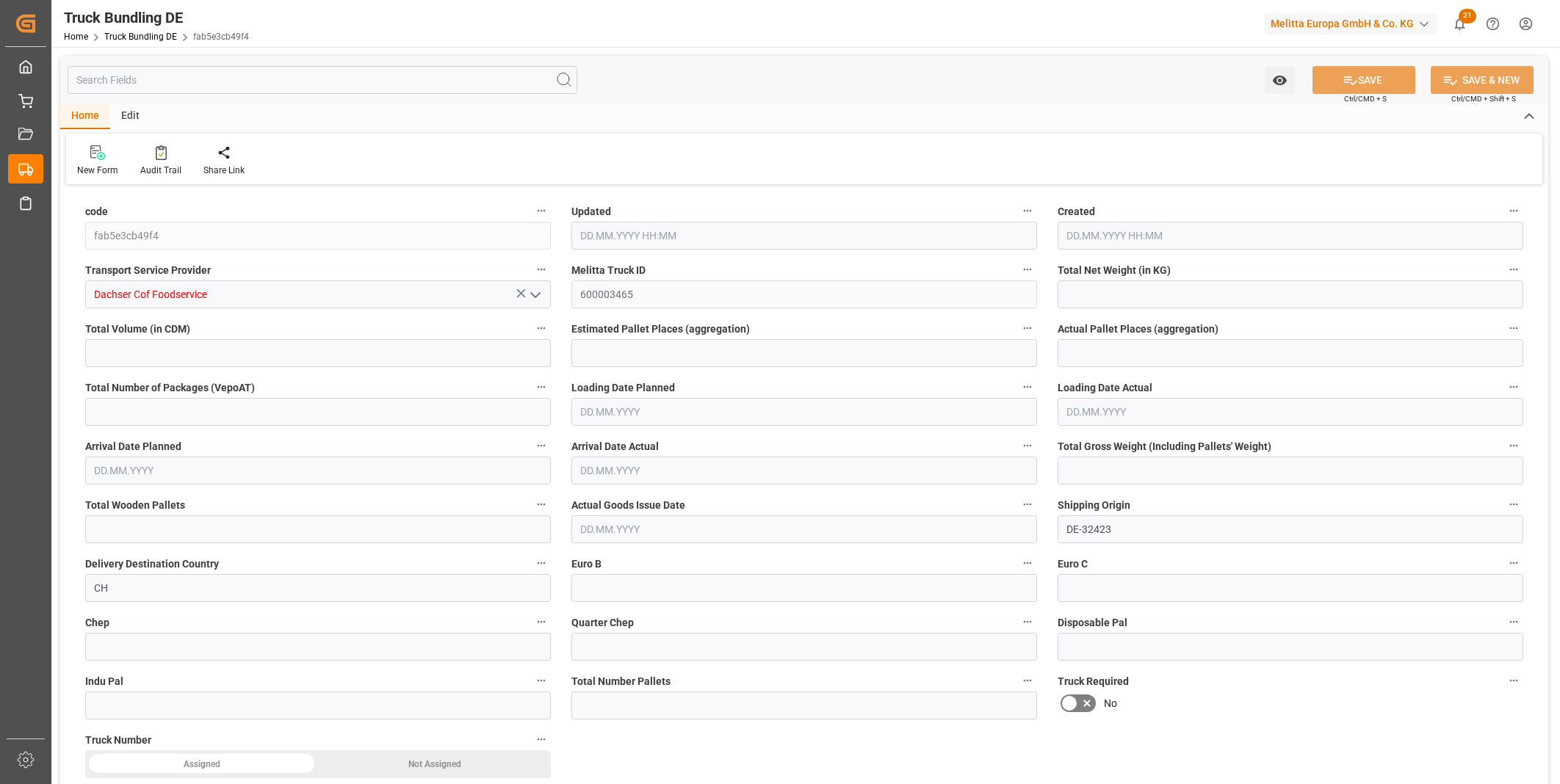
type input "12827.888"
type input "12"
type input "0"
type input "2494.5"
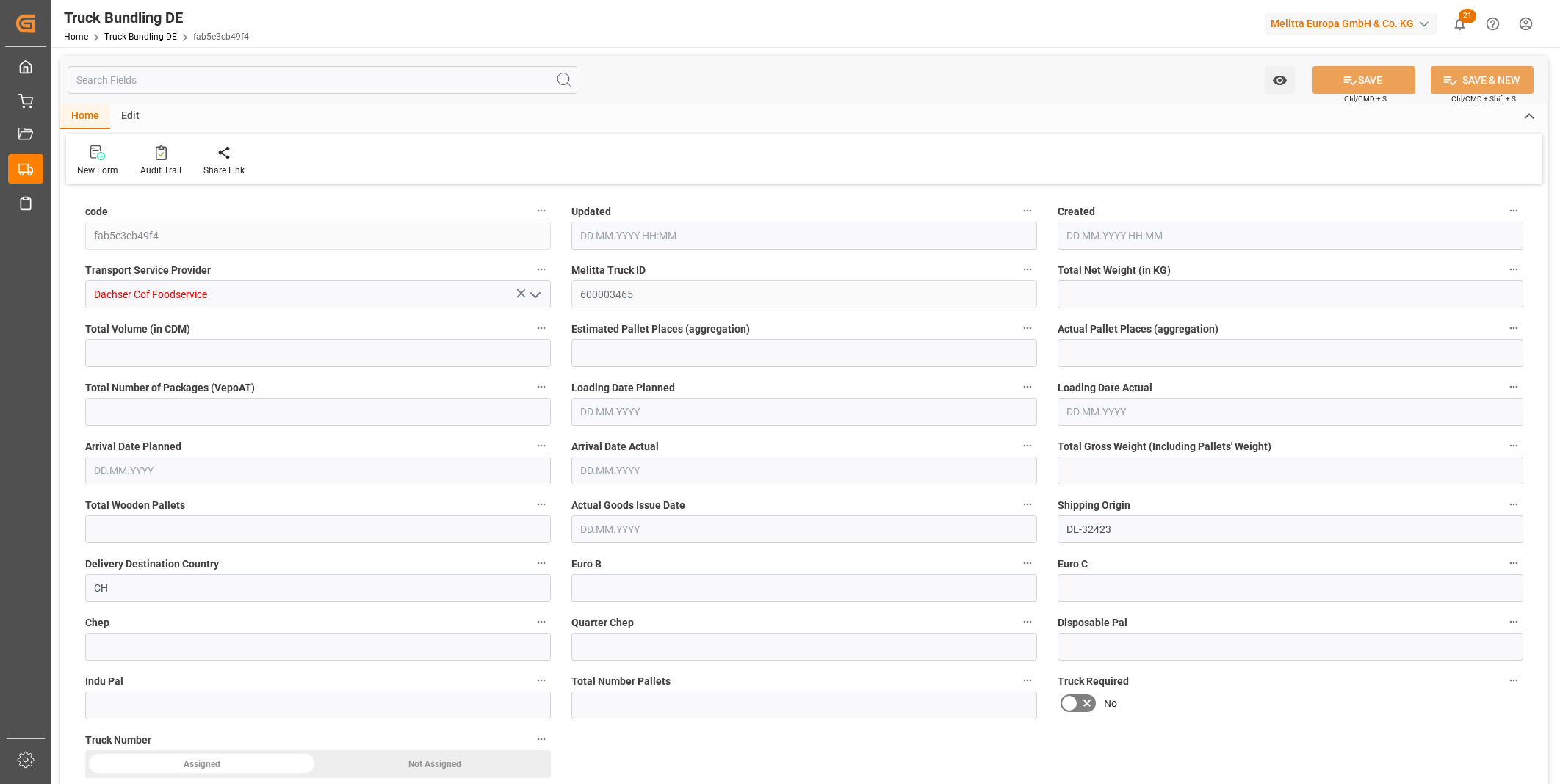
type input "14"
type input "0"
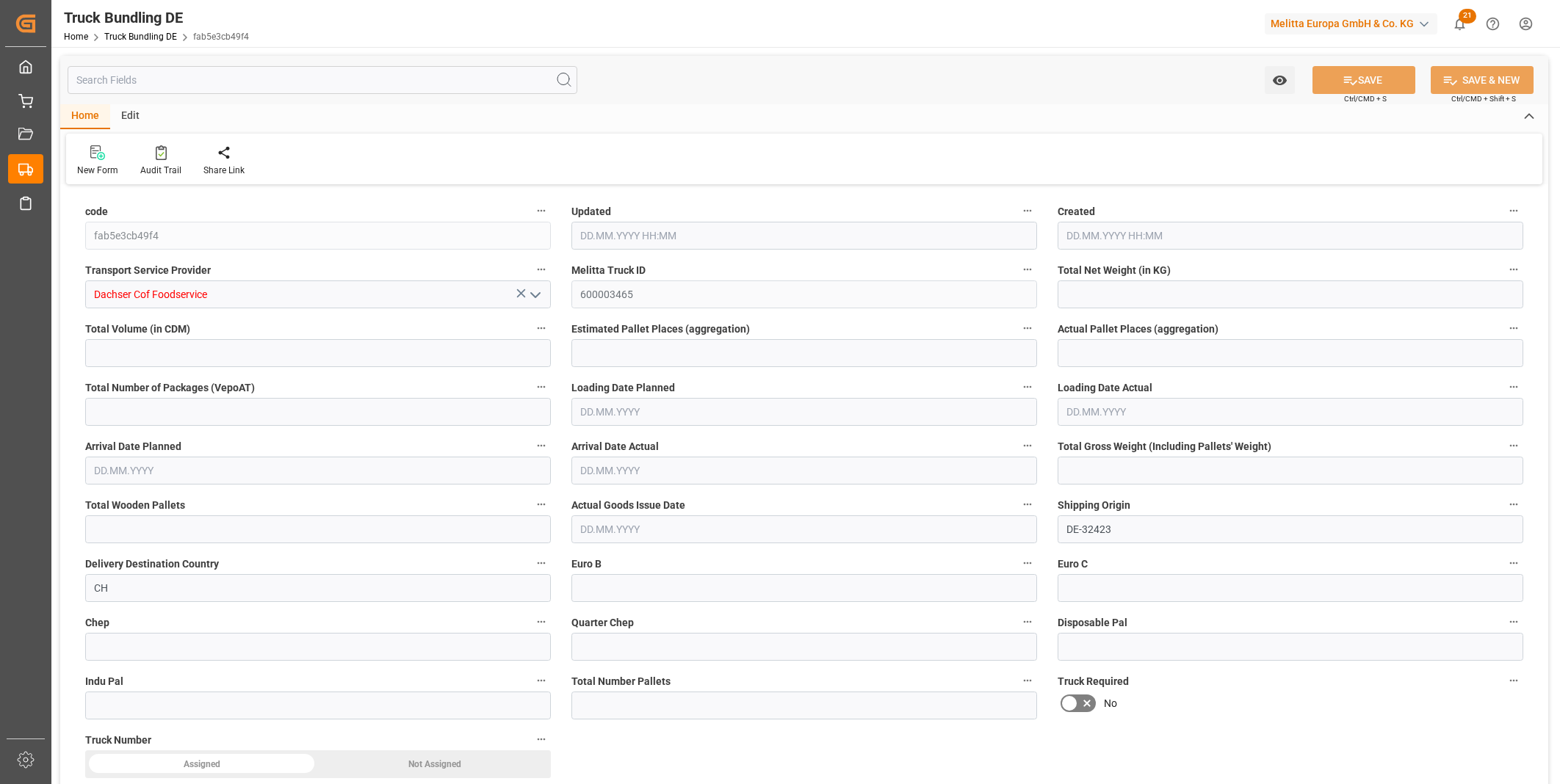
type input "0"
type input "[DATE] 08:08"
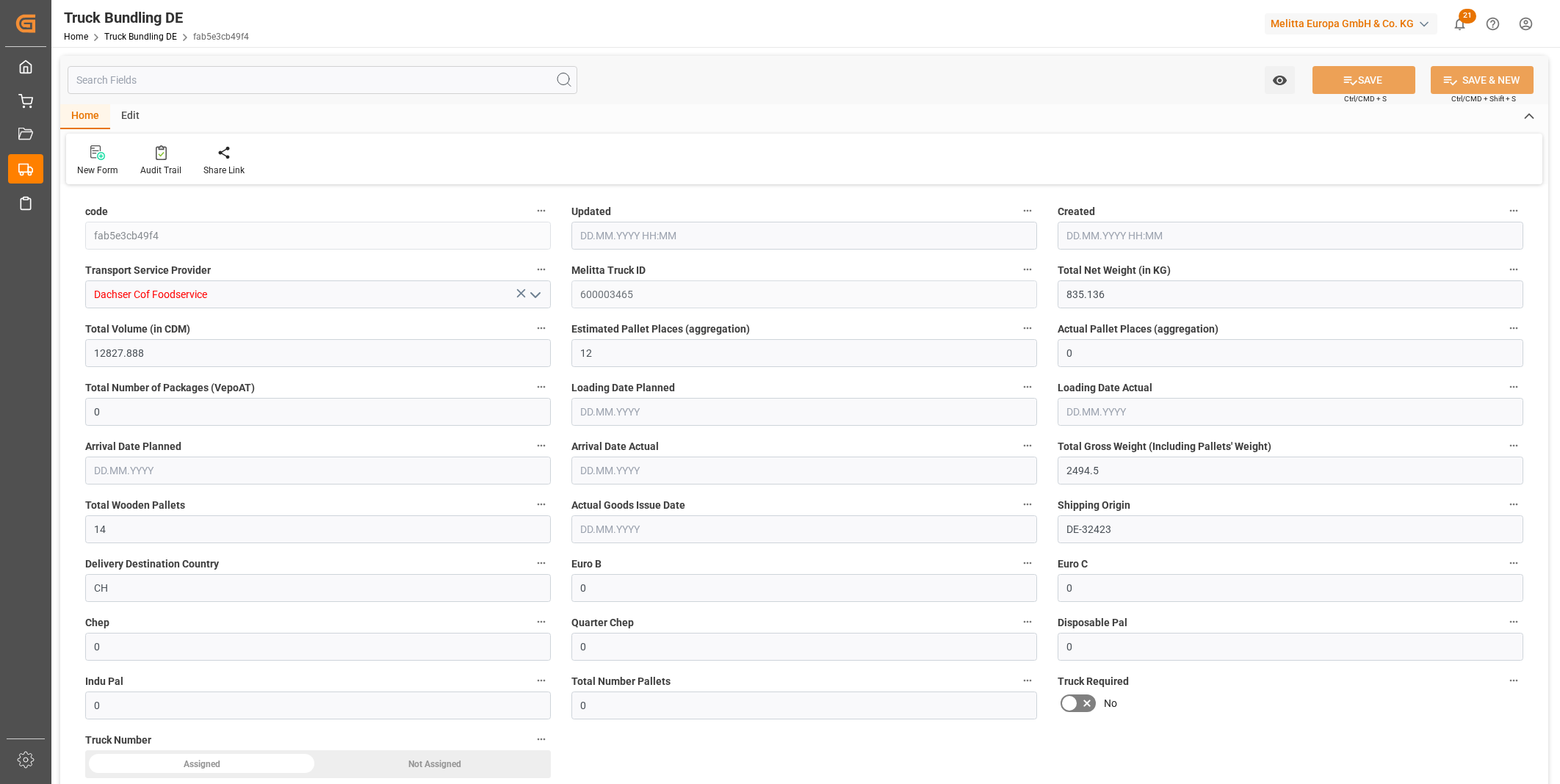
type input "[DATE]"
